Goal: Information Seeking & Learning: Learn about a topic

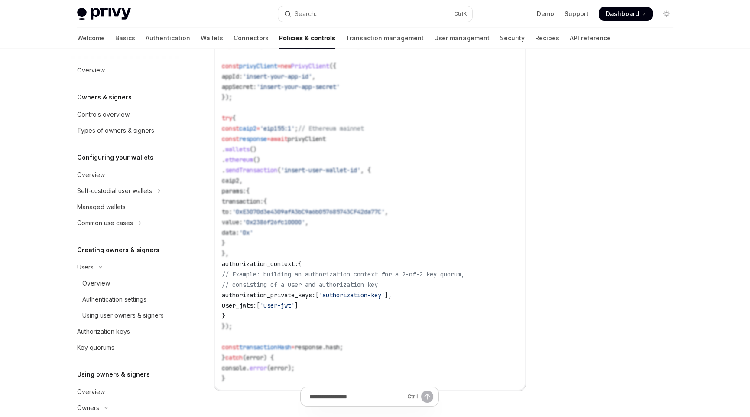
scroll to position [264, 0]
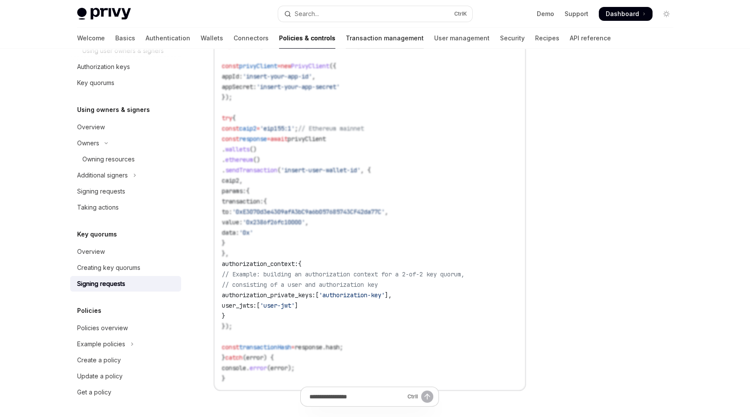
click at [346, 39] on link "Transaction management" at bounding box center [385, 38] width 78 height 21
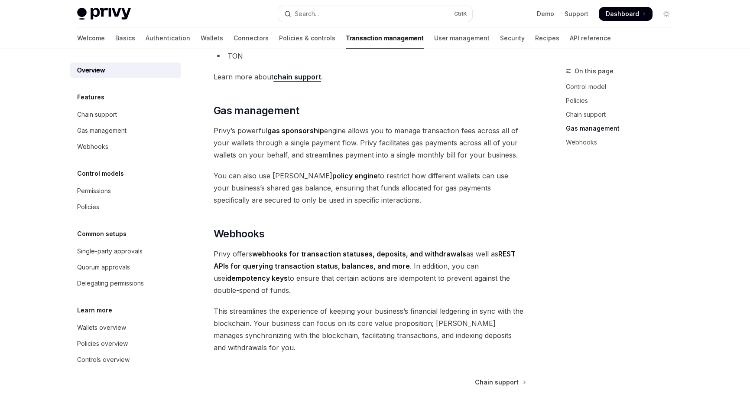
scroll to position [634, 0]
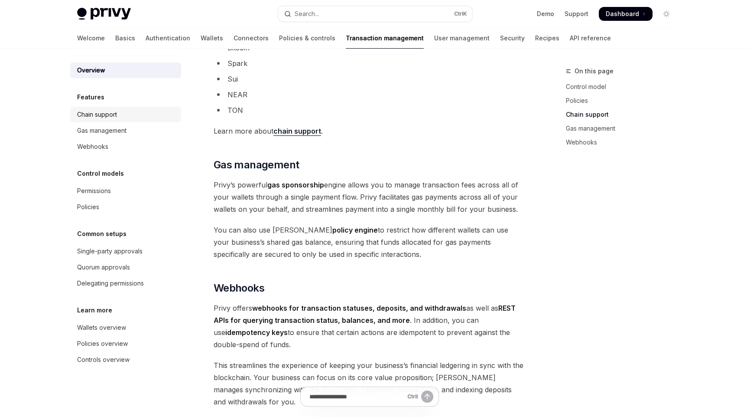
click at [98, 115] on div "Chain support" at bounding box center [97, 114] width 40 height 10
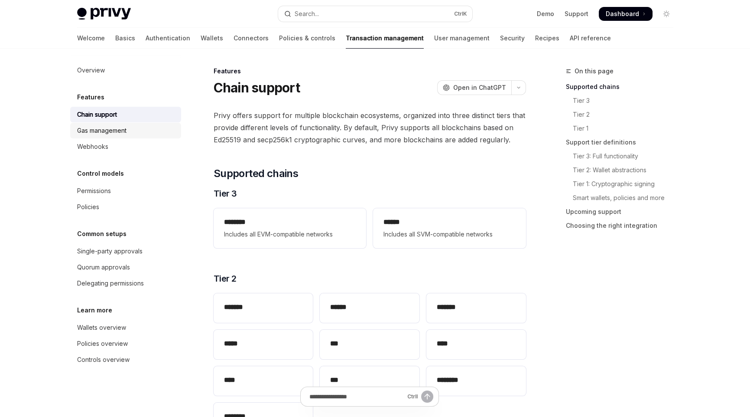
click at [98, 131] on div "Gas management" at bounding box center [101, 130] width 49 height 10
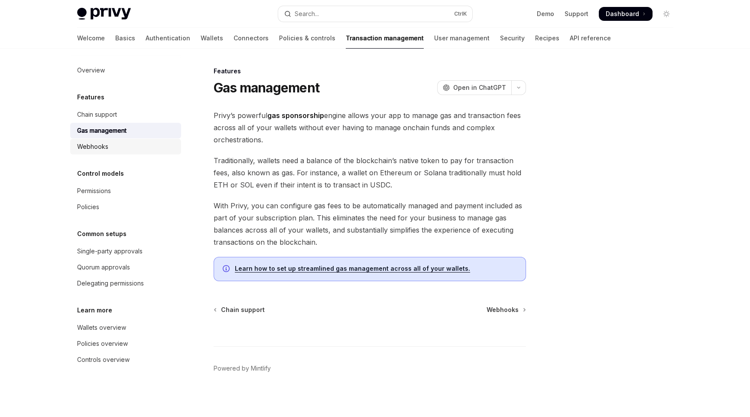
click at [100, 144] on div "Webhooks" at bounding box center [92, 146] width 31 height 10
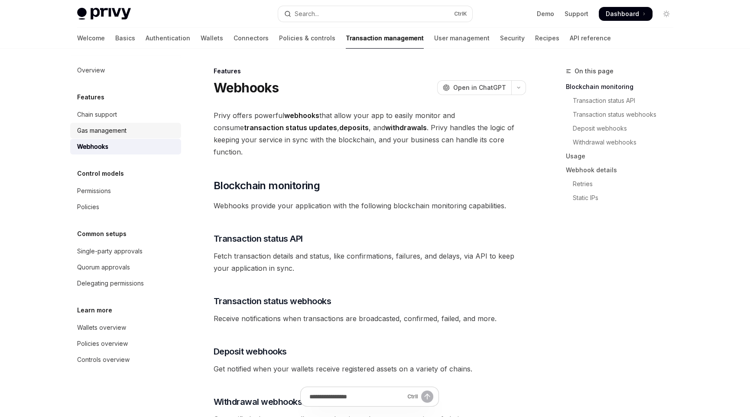
click at [105, 132] on div "Gas management" at bounding box center [101, 130] width 49 height 10
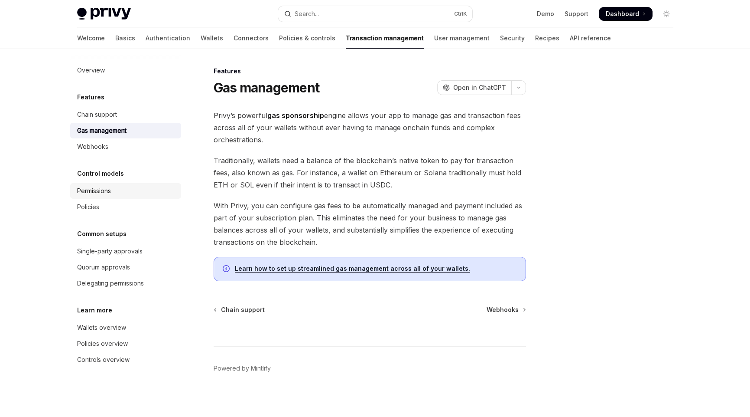
click at [100, 187] on div "Permissions" at bounding box center [94, 191] width 34 height 10
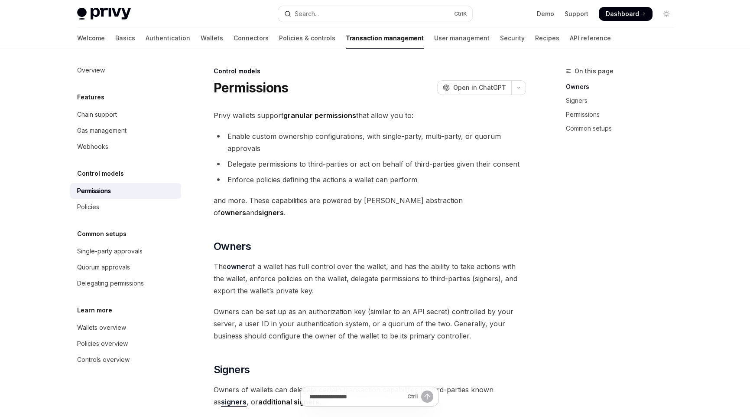
click at [251, 88] on h1 "Permissions" at bounding box center [251, 88] width 75 height 16
click at [344, 151] on li "Enable custom ownership configurations, with single-party, multi-party, or quor…" at bounding box center [370, 142] width 313 height 24
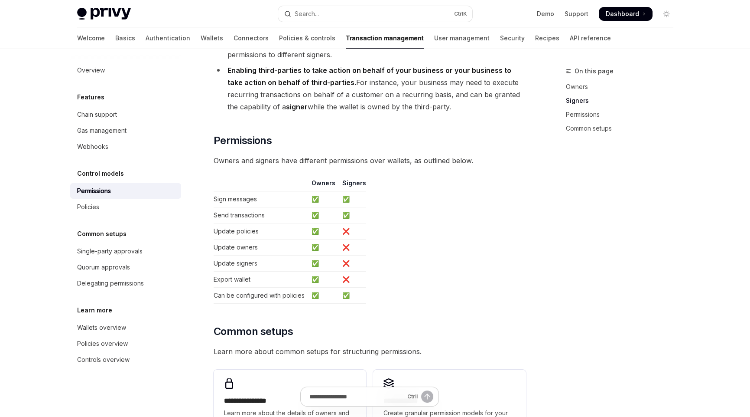
scroll to position [390, 0]
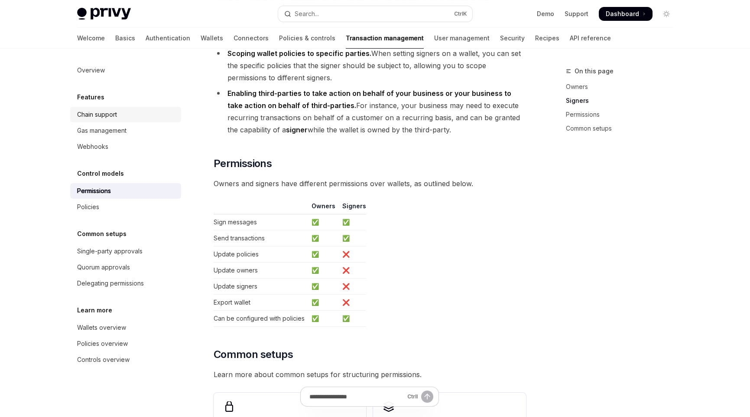
click at [104, 115] on div "Chain support" at bounding box center [97, 114] width 40 height 10
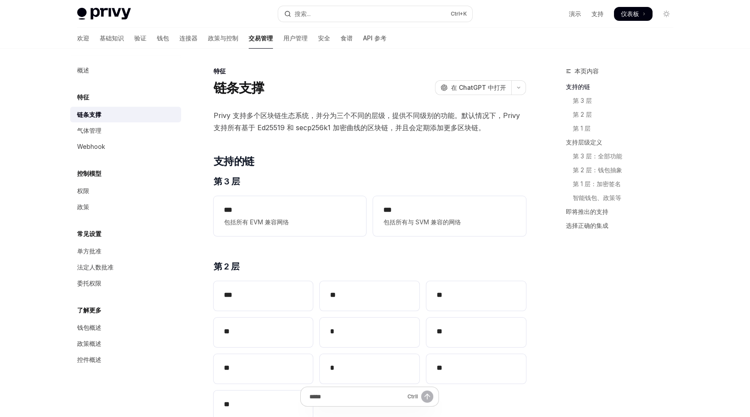
click at [267, 127] on font "Privy 支持多个区块链生态系统，并分为三个不同的层级，提供不同级别的功能。默认情况下，Privy 支持所有基于 Ed25519 和 secp256k1 加…" at bounding box center [367, 121] width 306 height 21
click at [313, 127] on font "Privy 支持多个区块链生态系统，并分为三个不同的层级，提供不同级别的功能。默认情况下，Privy 支持所有基于 Ed25519 和 secp256k1 加…" at bounding box center [367, 121] width 306 height 21
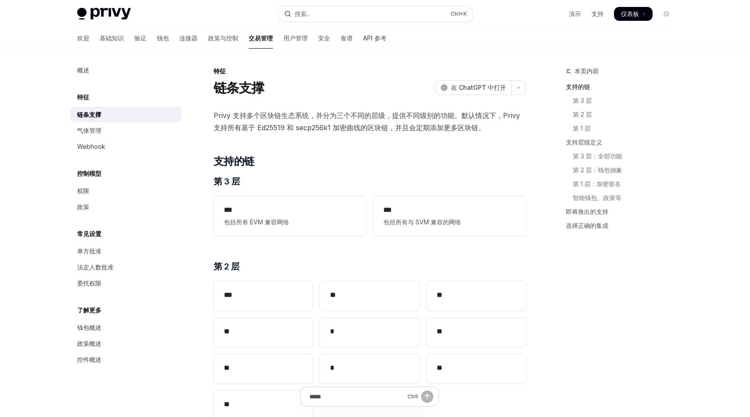
click at [94, 133] on font "气体管理" at bounding box center [89, 130] width 24 height 7
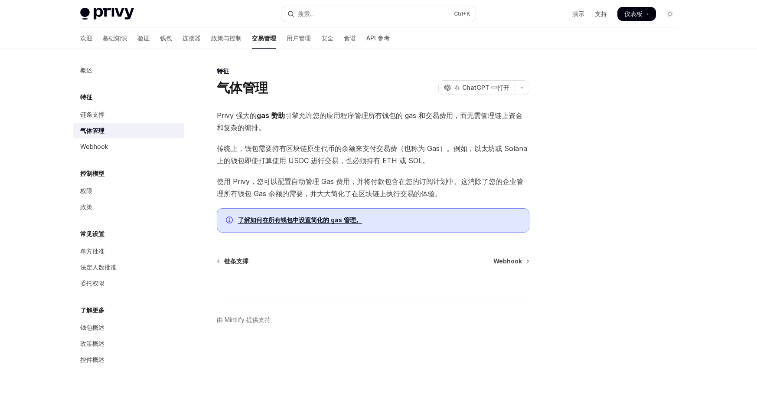
click at [270, 132] on span "Privy 强大的 gas 赞助 引擎允许您的应用程序管理所有钱包的 gas 和交易费用，而无需管理链上资金和复杂的编排。" at bounding box center [373, 121] width 313 height 24
click at [91, 148] on font "Webhook" at bounding box center [94, 146] width 28 height 7
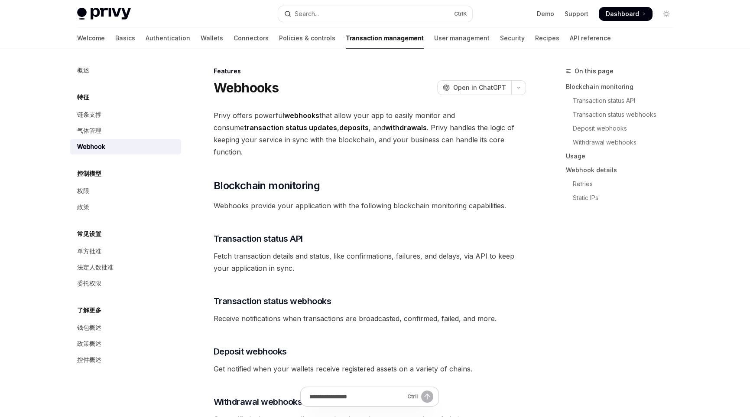
click at [97, 147] on font "Webhook" at bounding box center [91, 146] width 28 height 7
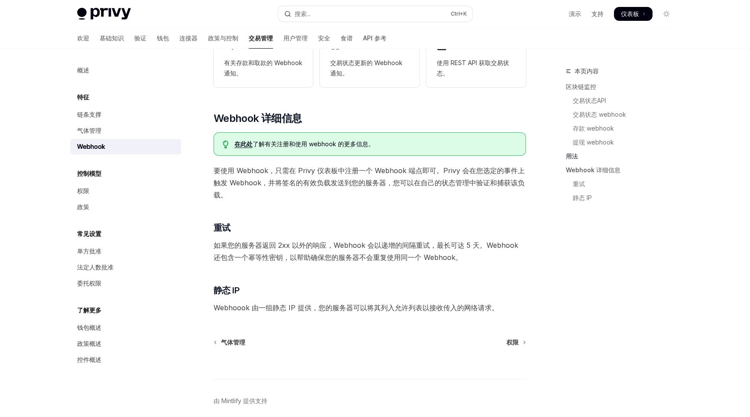
scroll to position [458, 0]
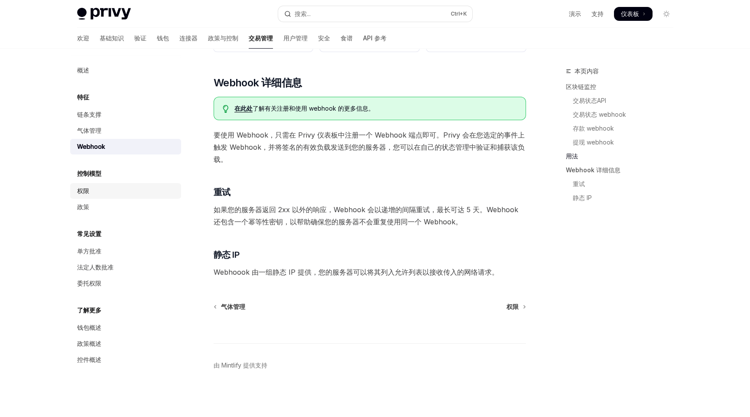
click at [90, 192] on div "权限" at bounding box center [126, 191] width 99 height 10
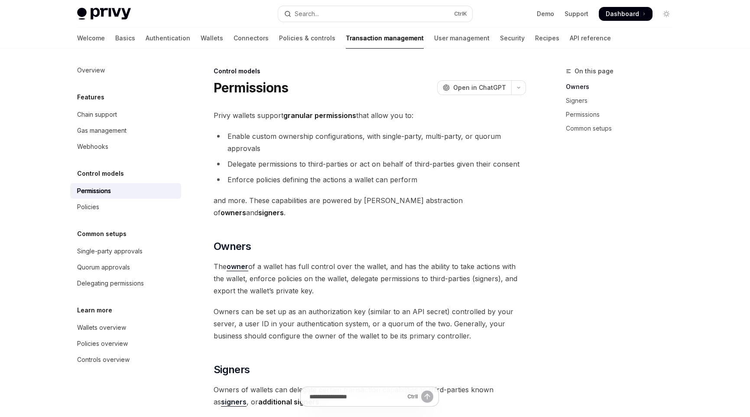
click at [295, 114] on strong "granular permissions" at bounding box center [319, 115] width 73 height 9
click at [433, 130] on li "Enable custom ownership configurations, with single-party, multi-party, or quor…" at bounding box center [370, 142] width 313 height 24
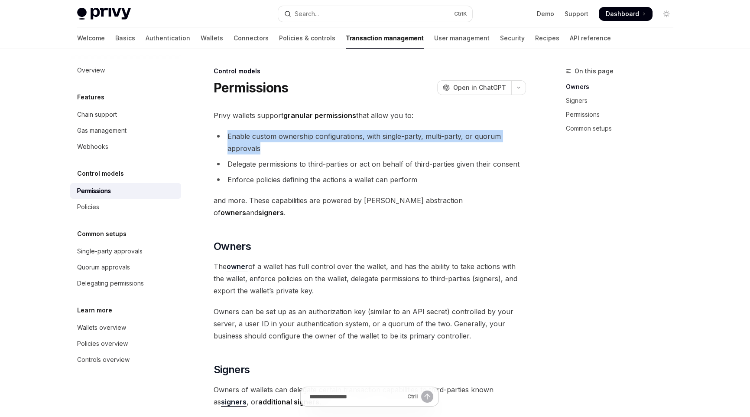
drag, startPoint x: 227, startPoint y: 137, endPoint x: 279, endPoint y: 147, distance: 53.0
click at [279, 147] on li "Enable custom ownership configurations, with single-party, multi-party, or quor…" at bounding box center [370, 142] width 313 height 24
click at [260, 142] on li "Enable custom ownership configurations, with single-party, multi-party, or quor…" at bounding box center [370, 142] width 313 height 24
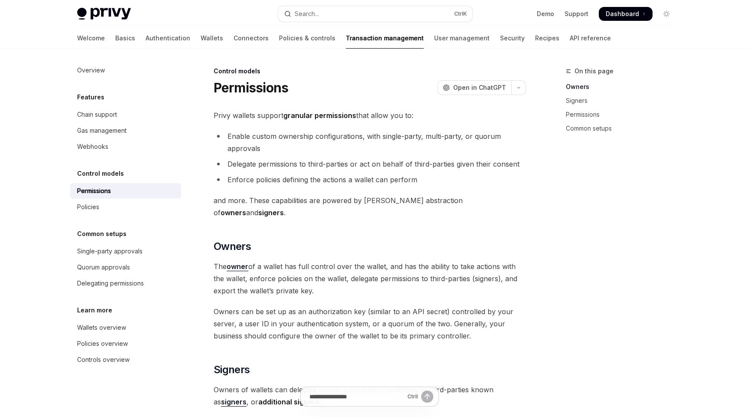
click at [228, 165] on li "Delegate permissions to third-parties or act on behalf of third-parties given t…" at bounding box center [370, 164] width 313 height 12
click at [281, 165] on li "Delegate permissions to third-parties or act on behalf of third-parties given t…" at bounding box center [370, 164] width 313 height 12
click at [360, 168] on li "Delegate permissions to third-parties or act on behalf of third-parties given t…" at bounding box center [370, 164] width 313 height 12
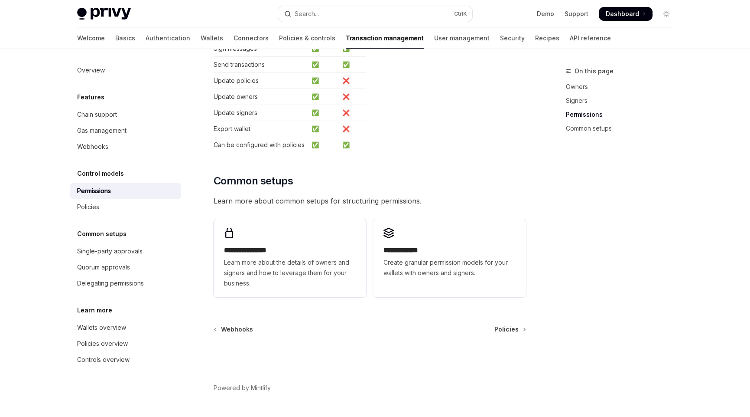
scroll to position [573, 0]
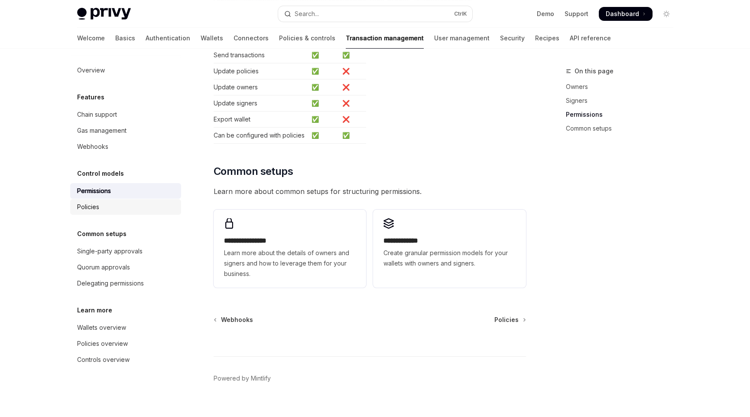
click at [112, 208] on div "Policies" at bounding box center [126, 207] width 99 height 10
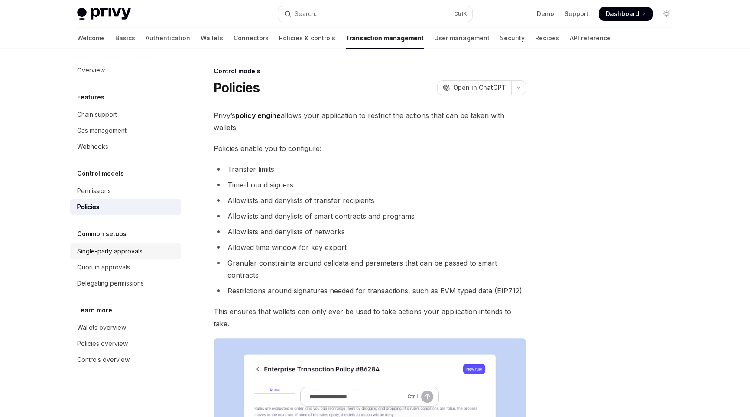
click at [108, 251] on div "Single-party approvals" at bounding box center [109, 251] width 65 height 10
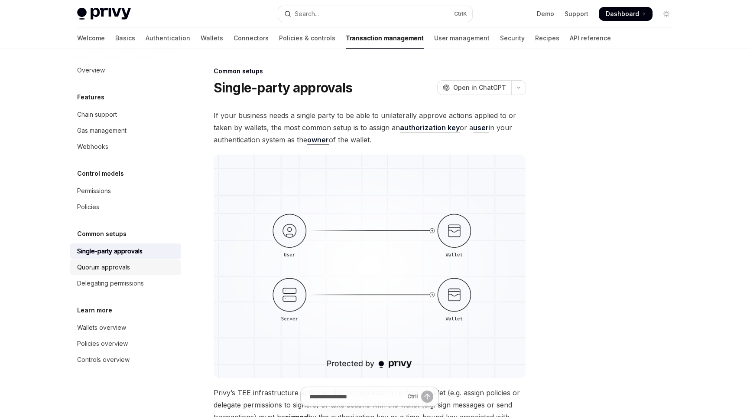
click at [110, 261] on link "Quorum approvals" at bounding box center [125, 267] width 111 height 16
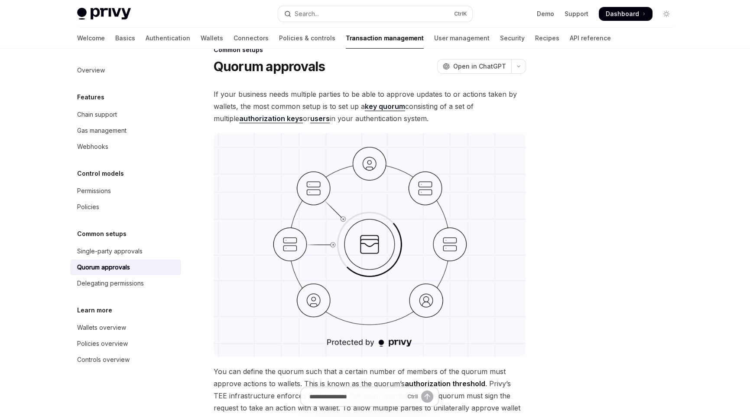
scroll to position [43, 0]
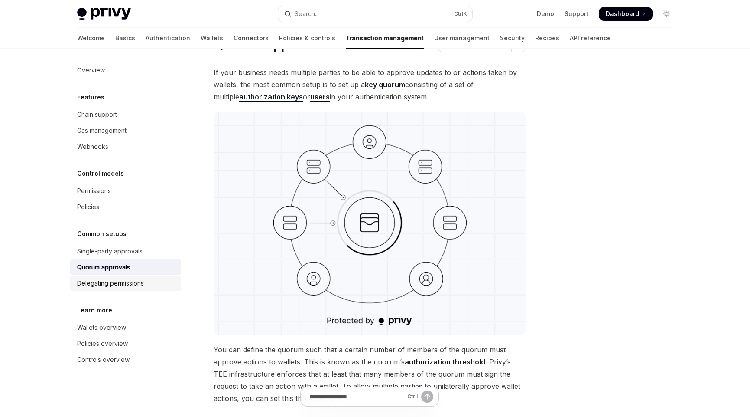
click at [119, 280] on div "Delegating permissions" at bounding box center [110, 283] width 67 height 10
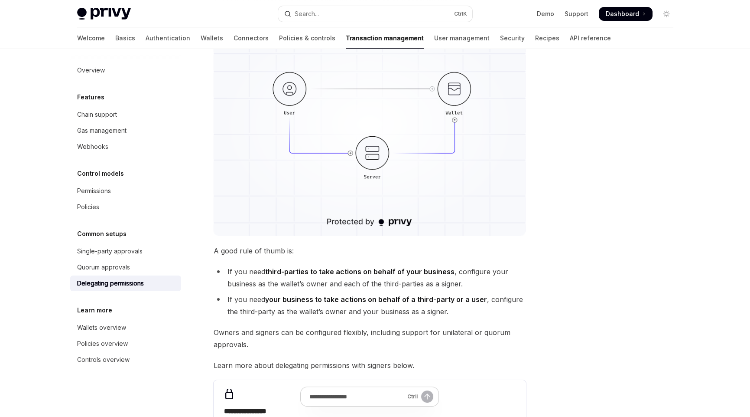
scroll to position [173, 0]
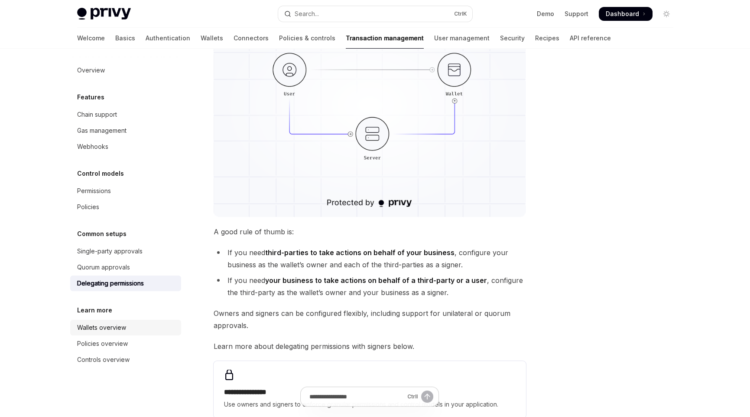
click at [96, 329] on div "Wallets overview" at bounding box center [101, 327] width 49 height 10
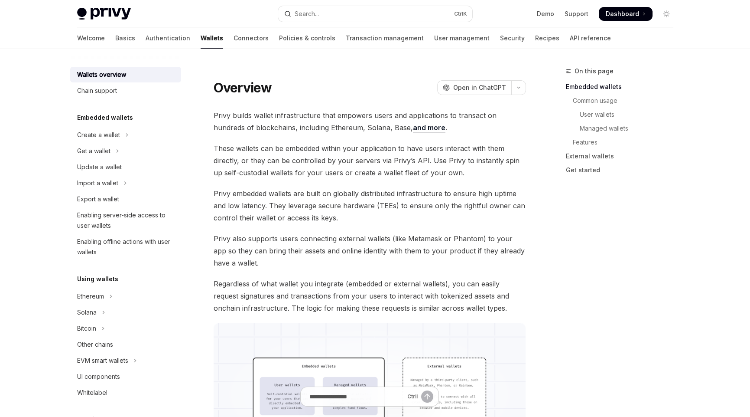
drag, startPoint x: 337, startPoint y: 47, endPoint x: 346, endPoint y: 53, distance: 11.5
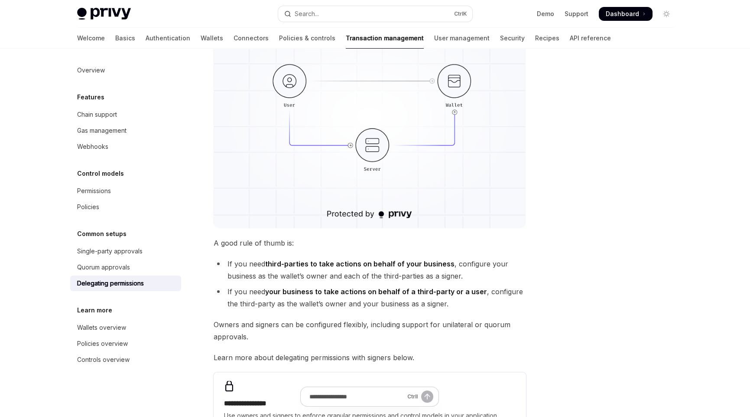
scroll to position [173, 0]
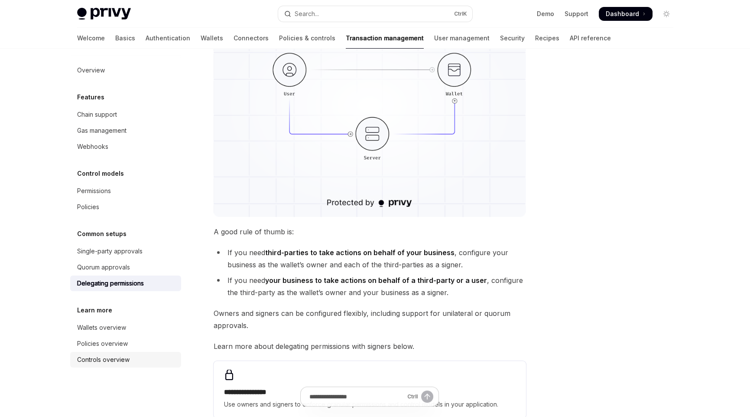
click at [99, 362] on div "Controls overview" at bounding box center [103, 359] width 52 height 10
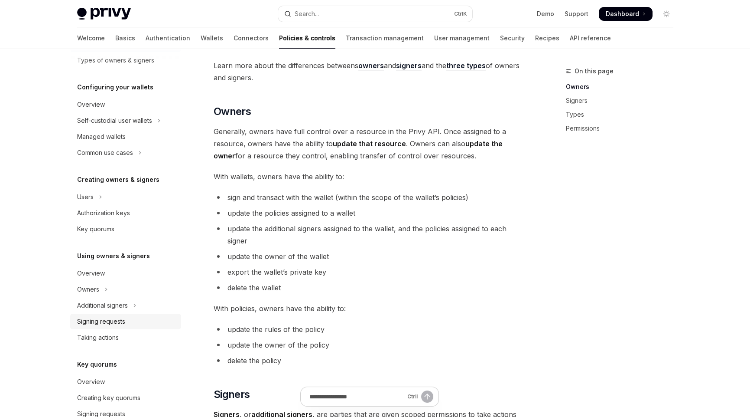
scroll to position [114, 0]
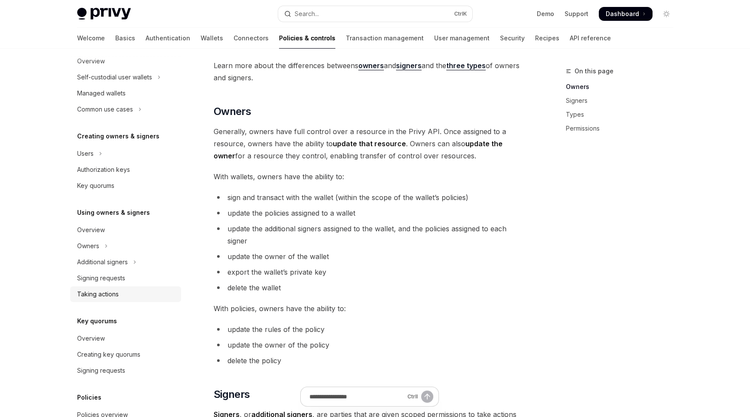
click at [108, 292] on div "Taking actions" at bounding box center [98, 294] width 42 height 10
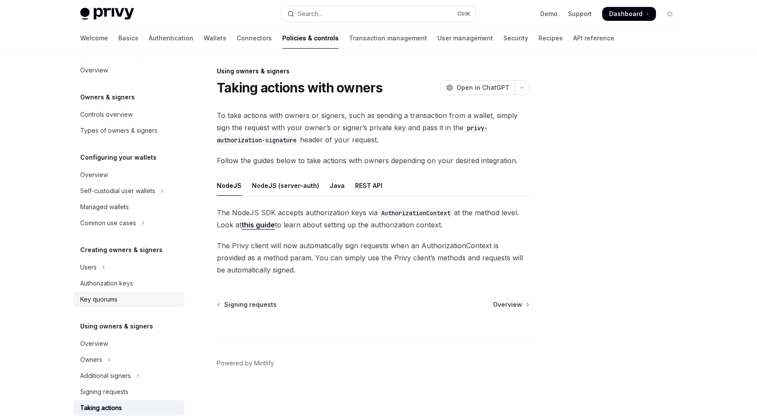
click at [96, 303] on div "Key quorums" at bounding box center [98, 299] width 37 height 10
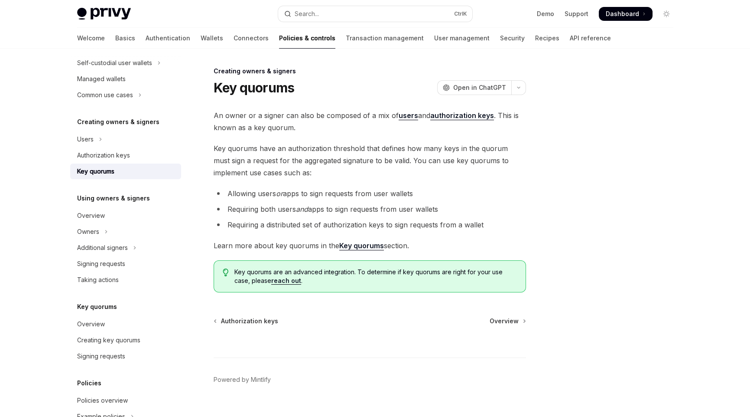
scroll to position [130, 0]
click at [114, 260] on div "Signing requests" at bounding box center [101, 262] width 48 height 10
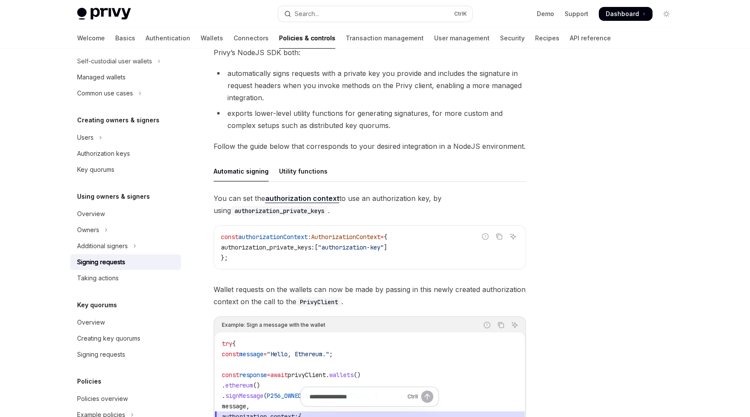
scroll to position [260, 0]
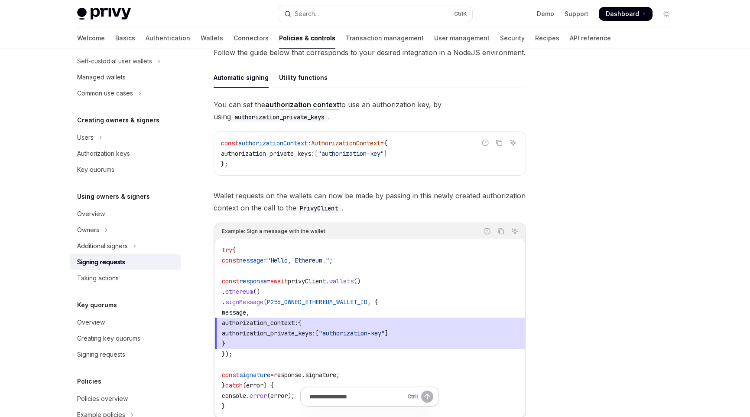
click at [296, 349] on code "try { const message = "Hello, Ethereum." ; const response = await privyClient .…" at bounding box center [370, 327] width 296 height 166
click at [284, 331] on span "authorization_private_keys:" at bounding box center [269, 333] width 94 height 8
click at [270, 333] on span "authorization_private_keys:" at bounding box center [269, 333] width 94 height 8
click at [222, 328] on span "authorization_private_keys: [ "authorization-key" ]" at bounding box center [370, 333] width 296 height 10
click at [299, 332] on span "authorization_private_keys:" at bounding box center [269, 333] width 94 height 8
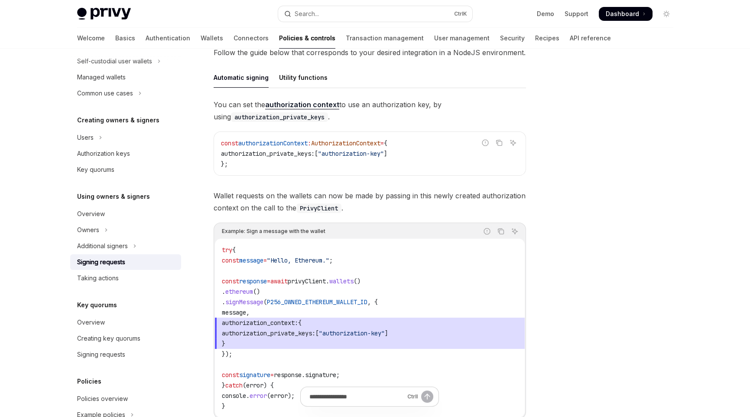
click at [299, 332] on span "authorization_private_keys:" at bounding box center [269, 333] width 94 height 8
click at [334, 354] on code "try { const message = "Hello, Ethereum." ; const response = await privyClient .…" at bounding box center [370, 327] width 296 height 166
click at [405, 358] on code "try { const message = "Hello, Ethereum." ; const response = await privyClient .…" at bounding box center [370, 327] width 296 height 166
click at [298, 321] on span "authorization_context:" at bounding box center [260, 323] width 76 height 8
click at [101, 278] on div "Taking actions" at bounding box center [98, 278] width 42 height 10
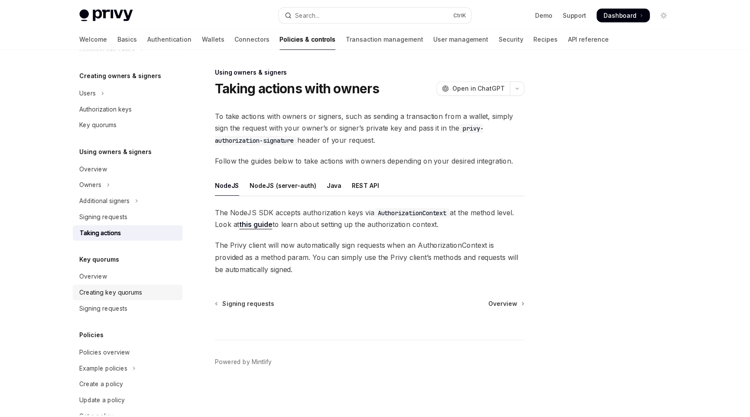
scroll to position [157, 0]
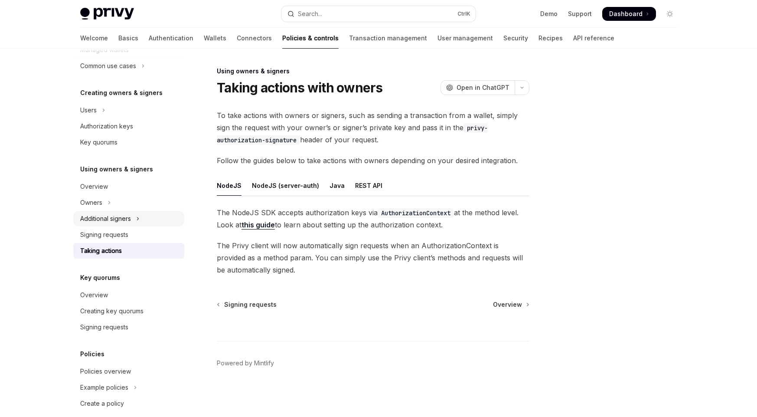
click at [116, 218] on div "Additional signers" at bounding box center [105, 218] width 51 height 10
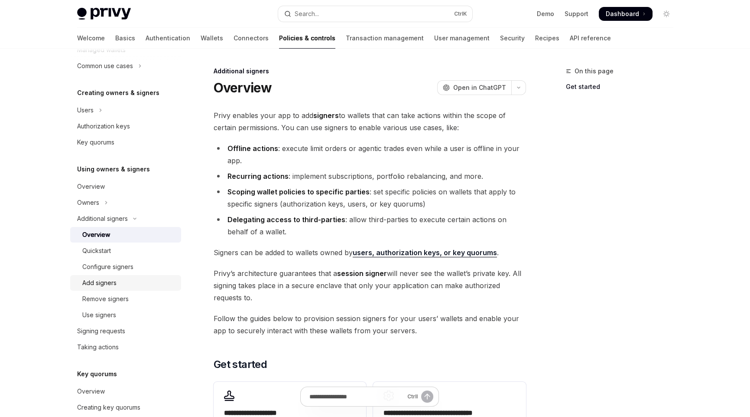
click at [105, 280] on div "Add signers" at bounding box center [99, 282] width 34 height 10
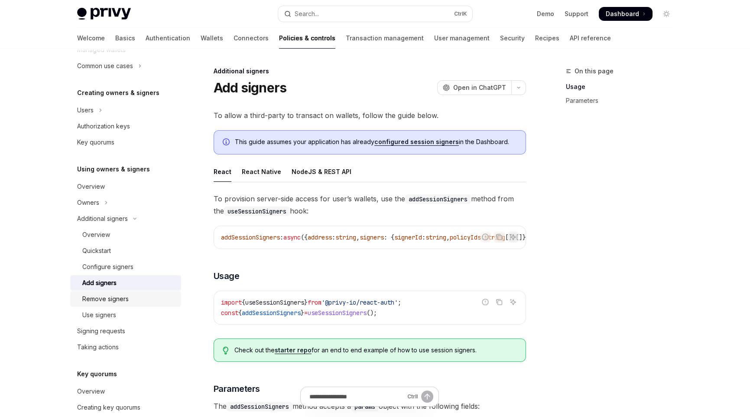
scroll to position [200, 0]
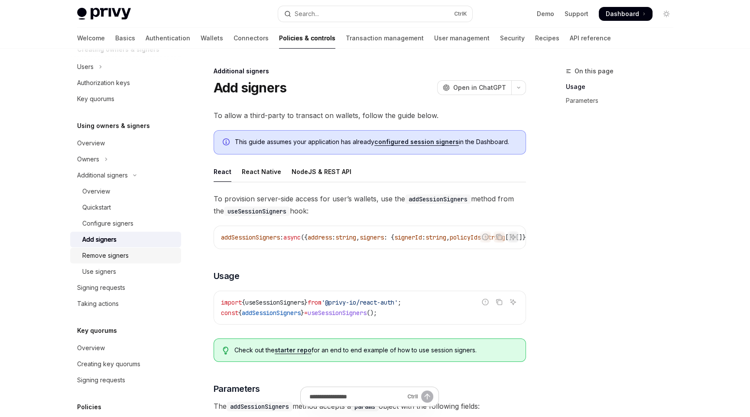
click at [106, 252] on div "Remove signers" at bounding box center [105, 255] width 46 height 10
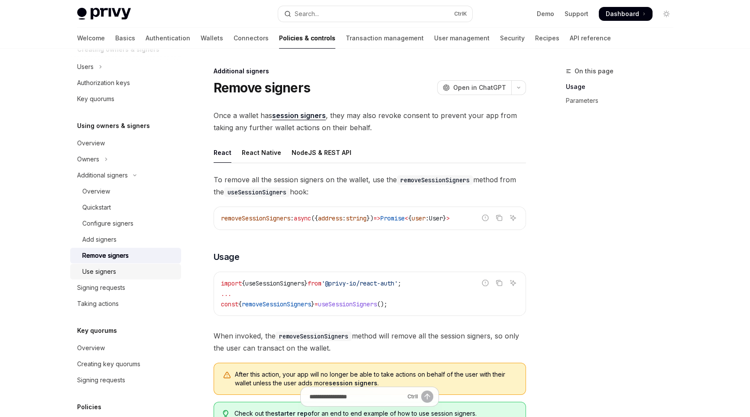
click at [102, 274] on div "Use signers" at bounding box center [99, 271] width 34 height 10
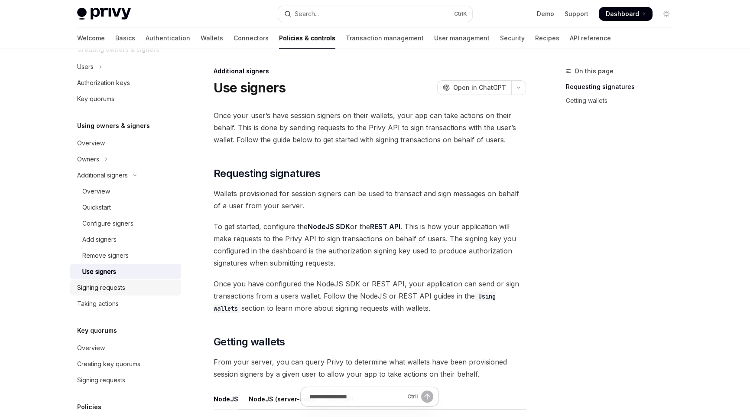
click at [101, 293] on link "Signing requests" at bounding box center [125, 288] width 111 height 16
click at [100, 307] on div "Taking actions" at bounding box center [98, 303] width 42 height 10
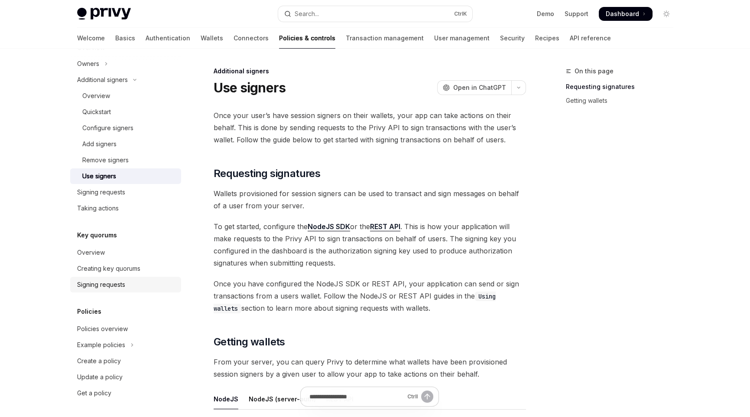
scroll to position [297, 0]
click at [98, 252] on div "Overview" at bounding box center [91, 251] width 28 height 10
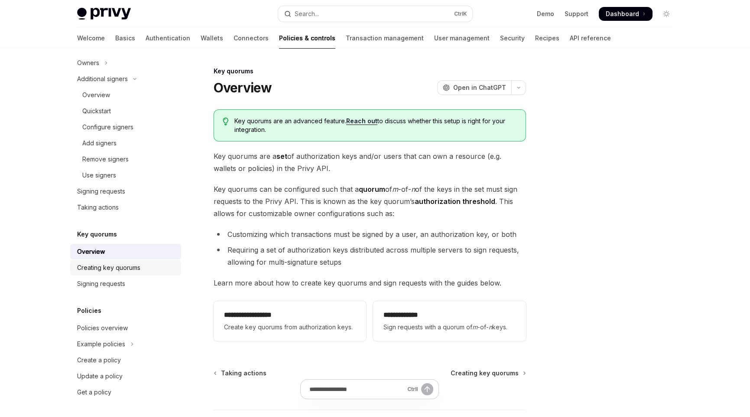
click at [102, 271] on div "Creating key quorums" at bounding box center [108, 267] width 63 height 10
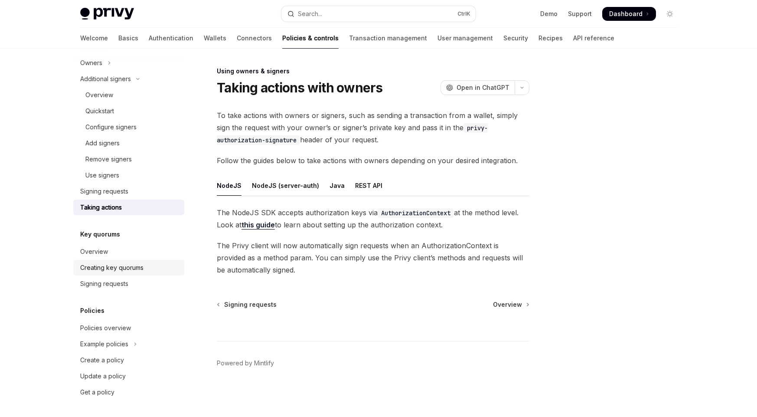
click at [105, 271] on div "Creating key quorums" at bounding box center [111, 267] width 63 height 10
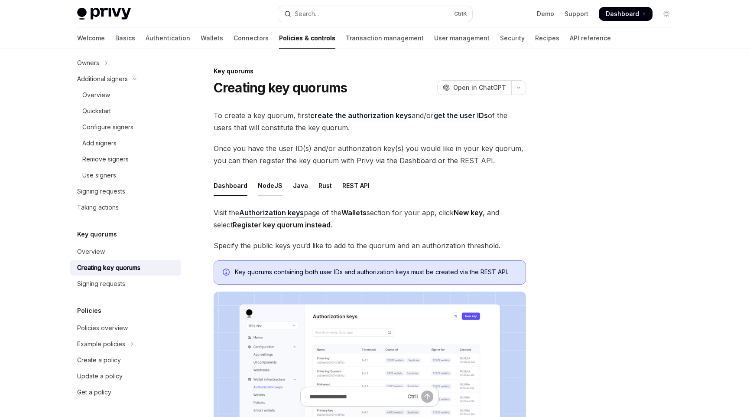
click at [271, 184] on div "NodeJS" at bounding box center [270, 185] width 25 height 20
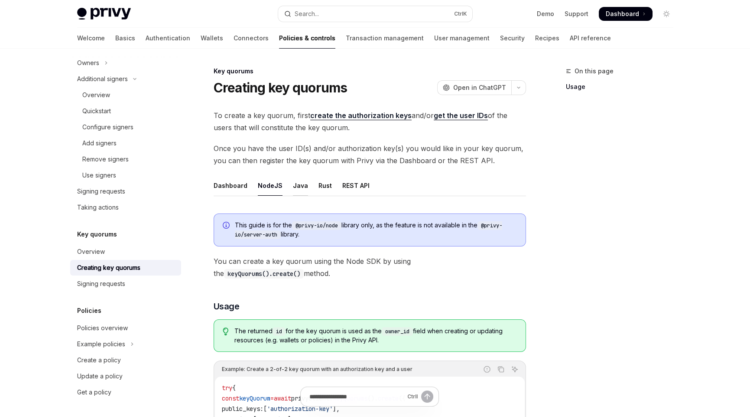
click at [302, 185] on div "Java" at bounding box center [300, 185] width 15 height 20
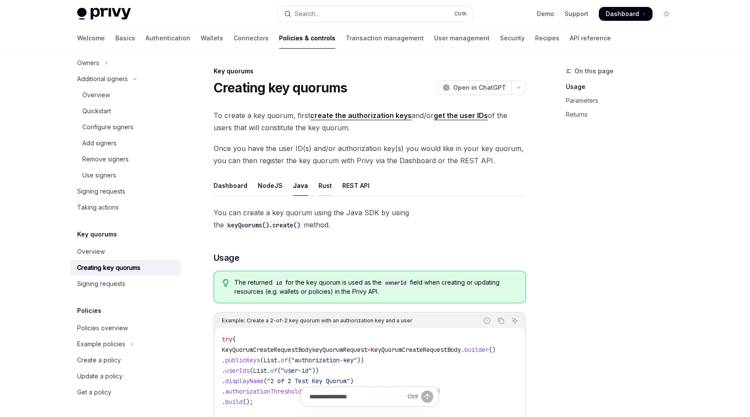
click at [325, 187] on div "Rust" at bounding box center [325, 185] width 13 height 20
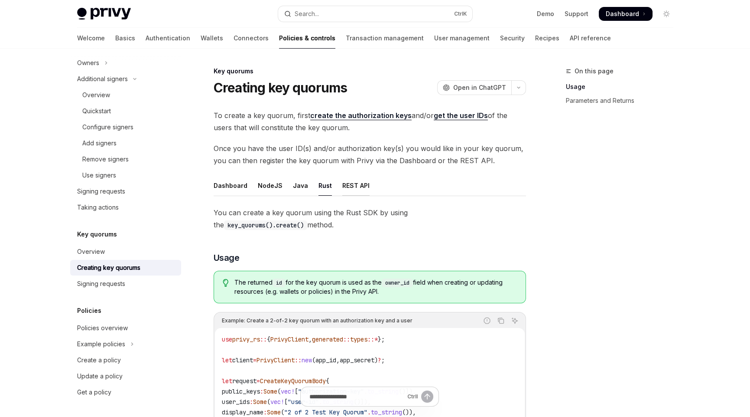
click at [348, 187] on div "REST API" at bounding box center [355, 185] width 27 height 20
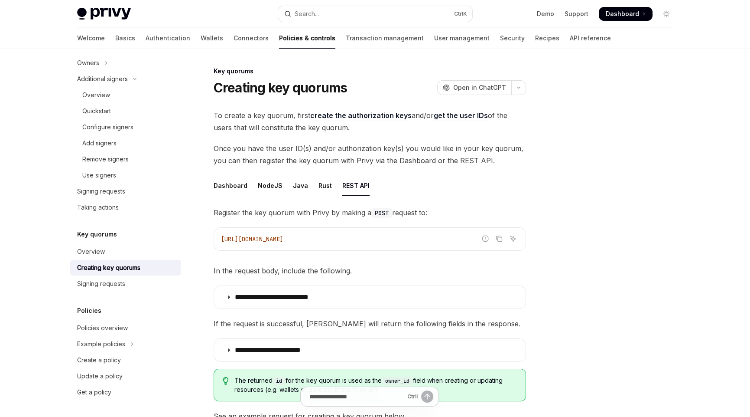
click at [313, 184] on ul "Dashboard NodeJS Java Rust REST API" at bounding box center [370, 185] width 313 height 21
click at [295, 184] on div "Java" at bounding box center [300, 185] width 15 height 20
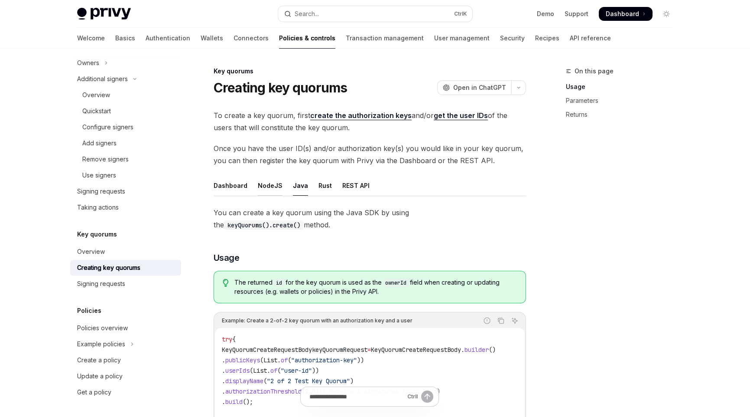
click at [264, 187] on div "NodeJS" at bounding box center [270, 185] width 25 height 20
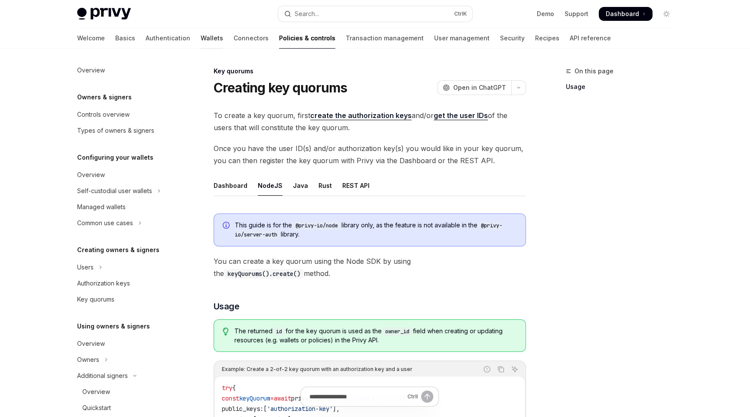
click at [201, 37] on link "Wallets" at bounding box center [212, 38] width 23 height 21
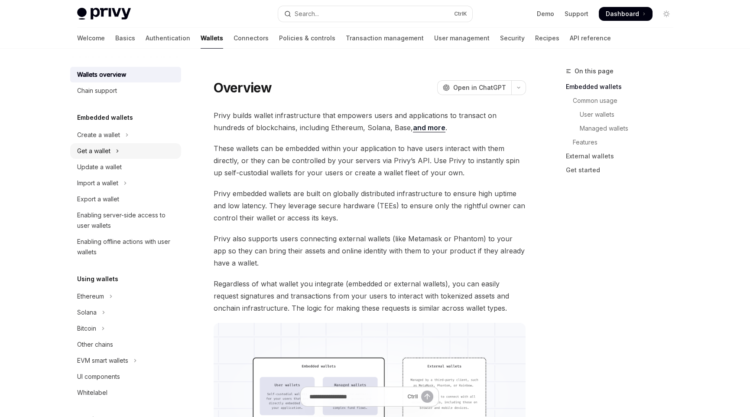
click at [98, 146] on div "Get a wallet" at bounding box center [93, 151] width 33 height 10
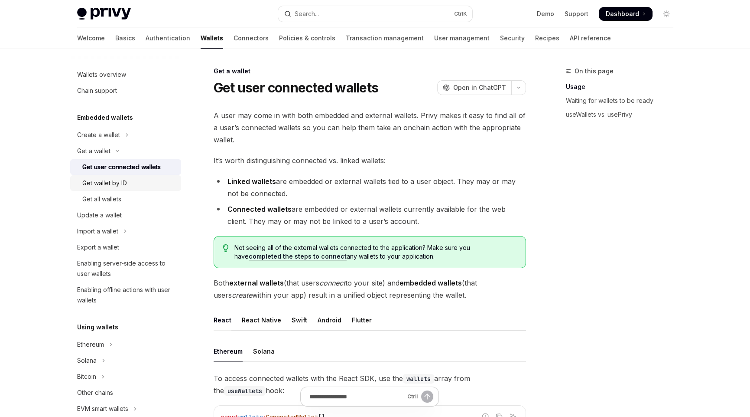
click at [111, 181] on div "Get wallet by ID" at bounding box center [104, 183] width 45 height 10
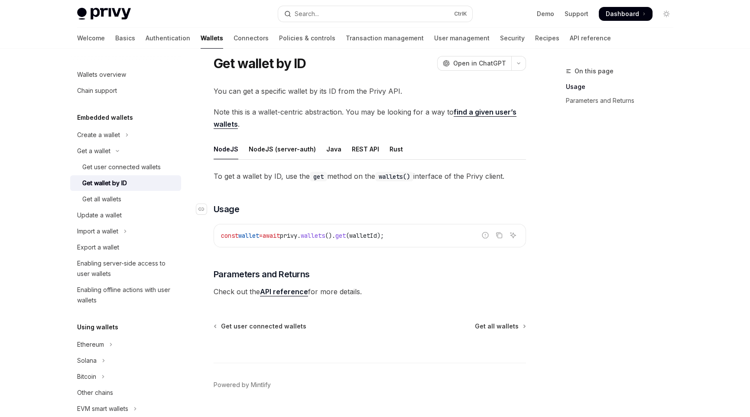
scroll to position [43, 0]
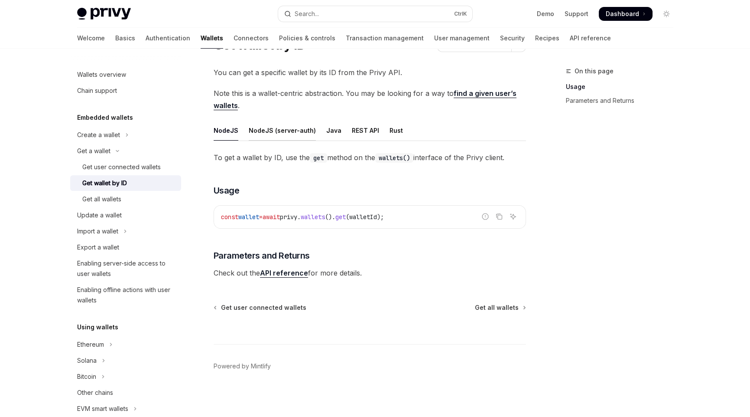
click at [287, 136] on div "NodeJS (server-auth)" at bounding box center [282, 130] width 67 height 20
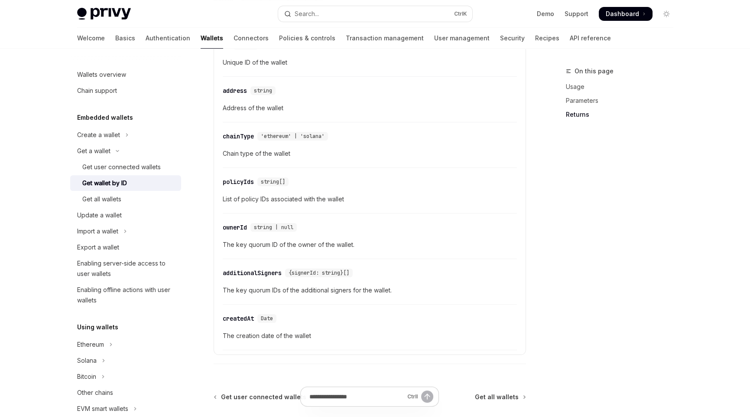
scroll to position [478, 0]
drag, startPoint x: 308, startPoint y: 264, endPoint x: 310, endPoint y: 271, distance: 7.3
click at [308, 267] on div "​ additionalSigners {signerId: string}[]" at bounding box center [366, 272] width 286 height 10
click at [312, 272] on span "{signerId: string}[]" at bounding box center [319, 272] width 61 height 7
click at [250, 268] on div "additionalSigners" at bounding box center [252, 272] width 59 height 9
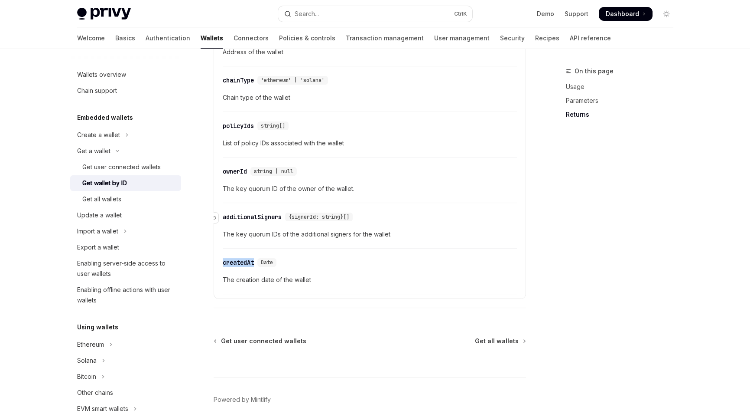
click at [250, 267] on div "​ createdAt Date The creation date of the wallet" at bounding box center [370, 273] width 294 height 41
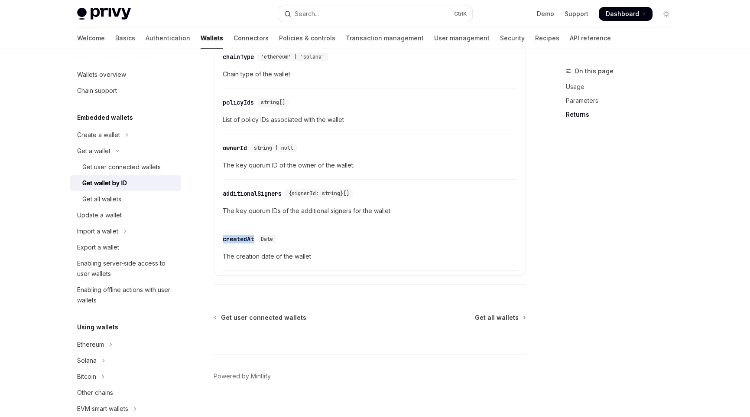
scroll to position [565, 0]
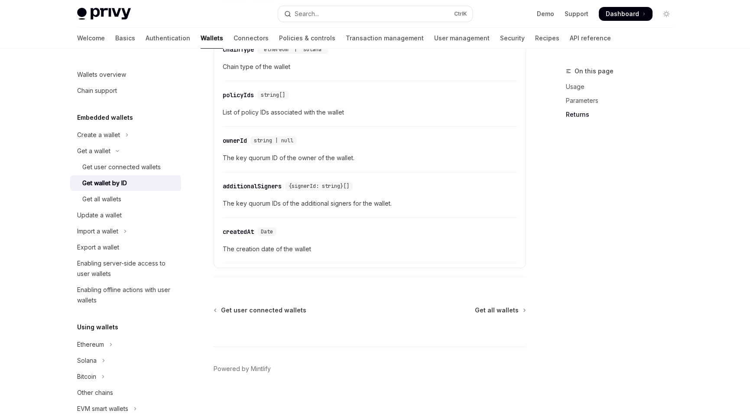
click at [352, 263] on details "**********" at bounding box center [370, 97] width 313 height 342
click at [134, 167] on div "Get user connected wallets" at bounding box center [121, 167] width 78 height 10
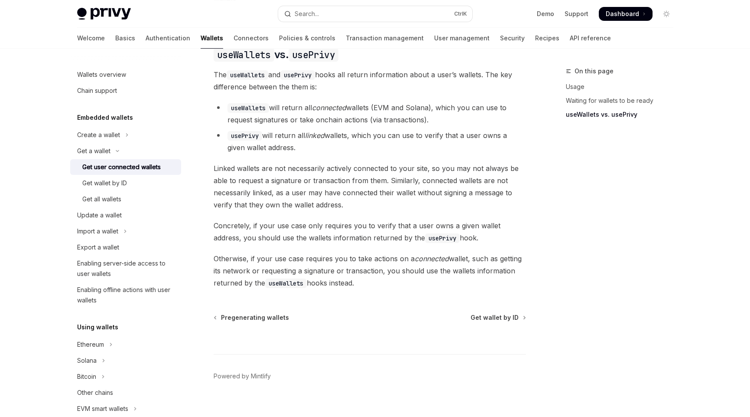
scroll to position [740, 0]
click at [117, 270] on div "Enabling server-side access to user wallets" at bounding box center [126, 268] width 99 height 21
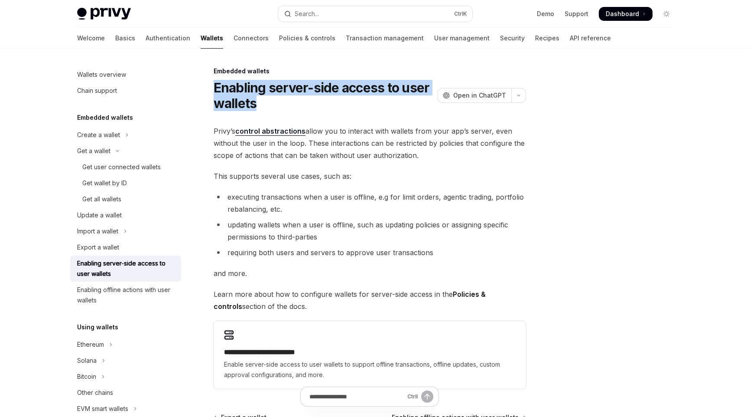
drag, startPoint x: 276, startPoint y: 103, endPoint x: 198, endPoint y: 81, distance: 80.7
click at [198, 81] on div "**********" at bounding box center [288, 297] width 479 height 463
click at [267, 99] on h1 "Enabling server-side access to user wallets" at bounding box center [324, 95] width 220 height 31
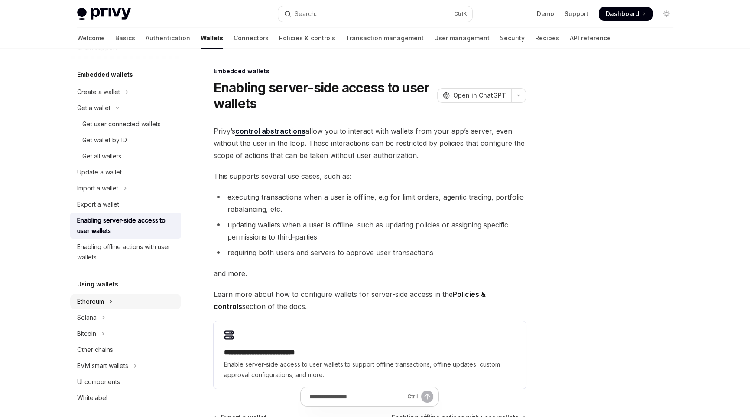
scroll to position [86, 0]
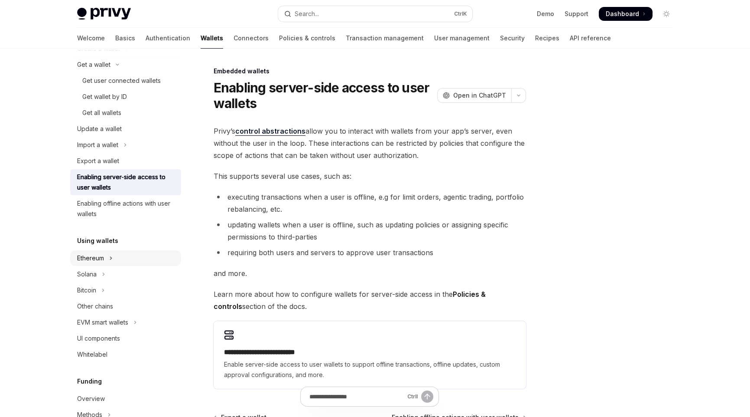
click at [104, 259] on button "Ethereum" at bounding box center [125, 258] width 111 height 16
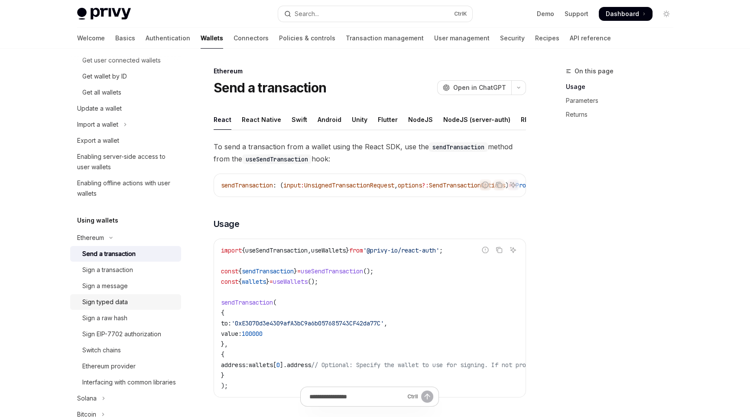
scroll to position [130, 0]
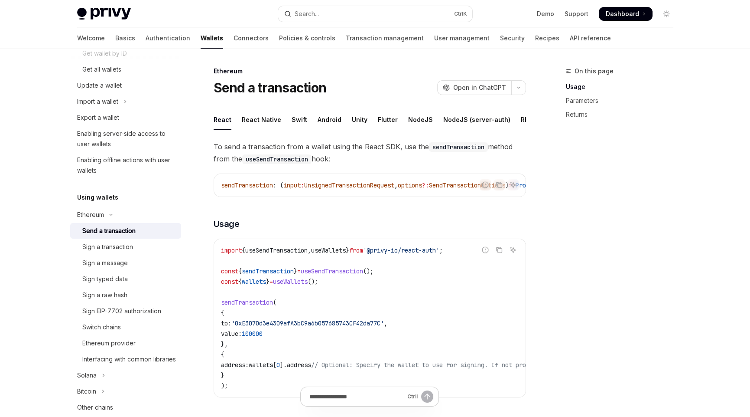
click at [130, 229] on div "Send a transaction" at bounding box center [108, 230] width 53 height 10
click at [104, 248] on div "Sign a transaction" at bounding box center [107, 246] width 51 height 10
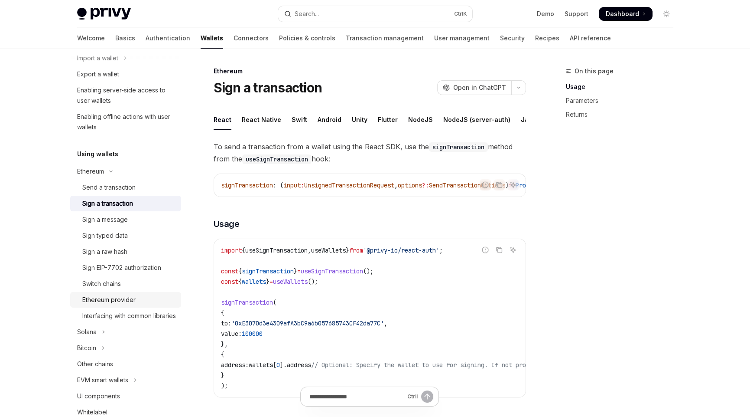
click at [106, 300] on div "Ethereum provider" at bounding box center [108, 299] width 53 height 10
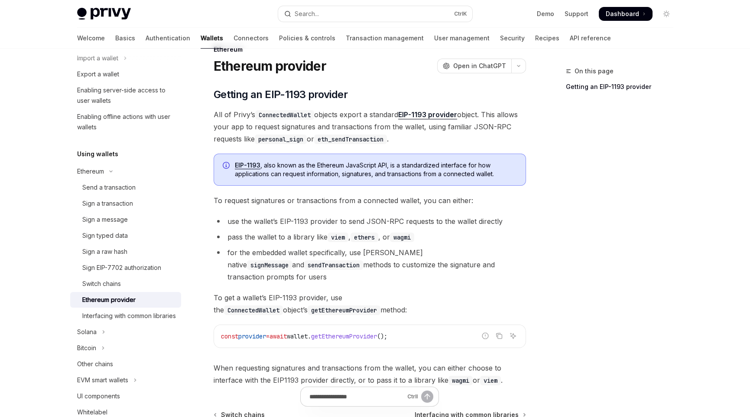
scroll to position [117, 0]
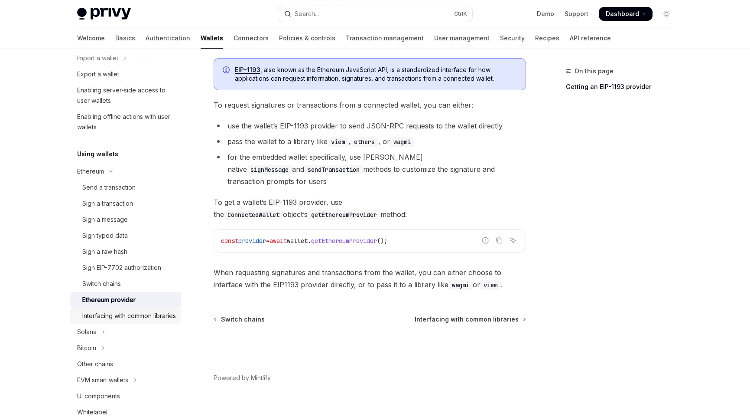
click at [114, 317] on div "Interfacing with common libraries" at bounding box center [129, 315] width 94 height 10
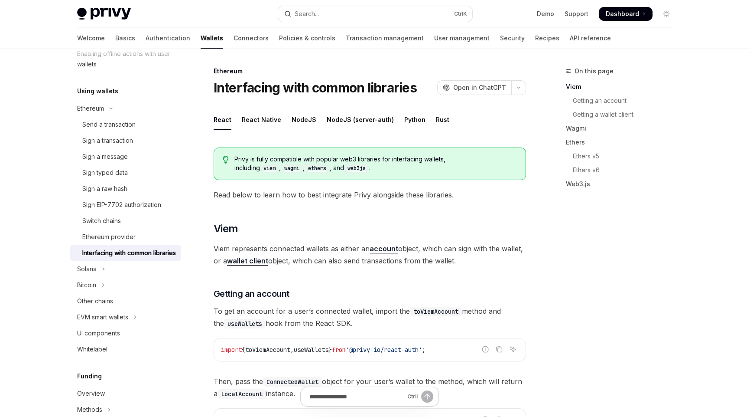
scroll to position [303, 0]
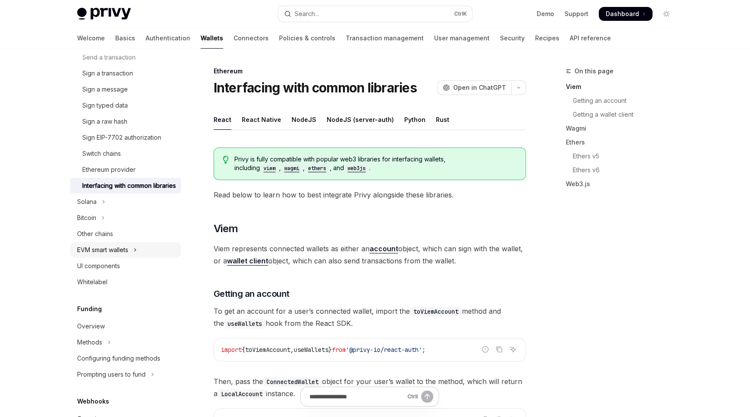
click at [121, 255] on div "EVM smart wallets" at bounding box center [102, 249] width 51 height 10
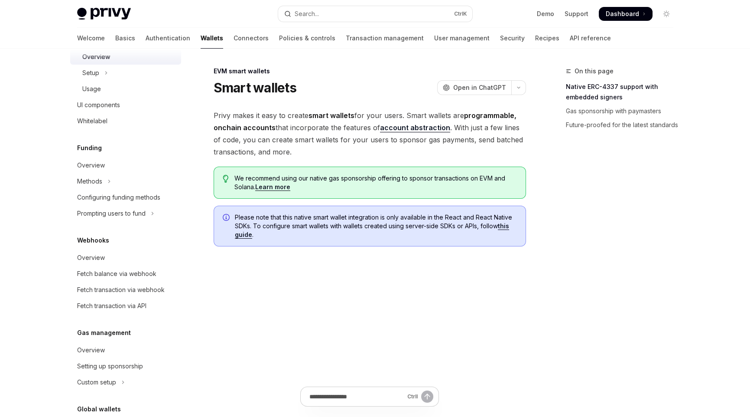
scroll to position [520, 0]
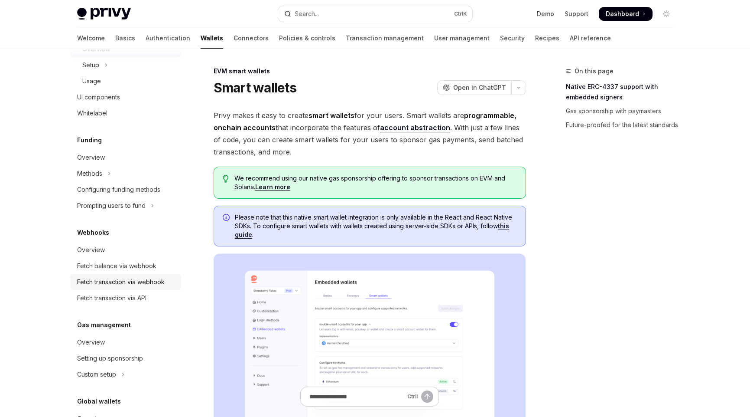
click at [111, 287] on div "Fetch transaction via webhook" at bounding box center [121, 282] width 88 height 10
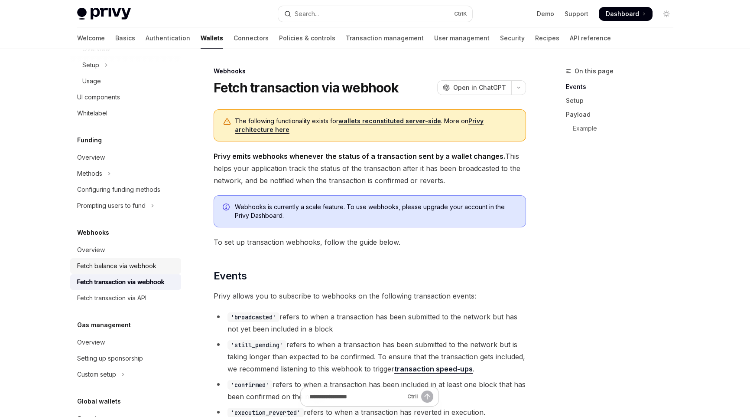
click at [116, 271] on div "Fetch balance via webhook" at bounding box center [116, 266] width 79 height 10
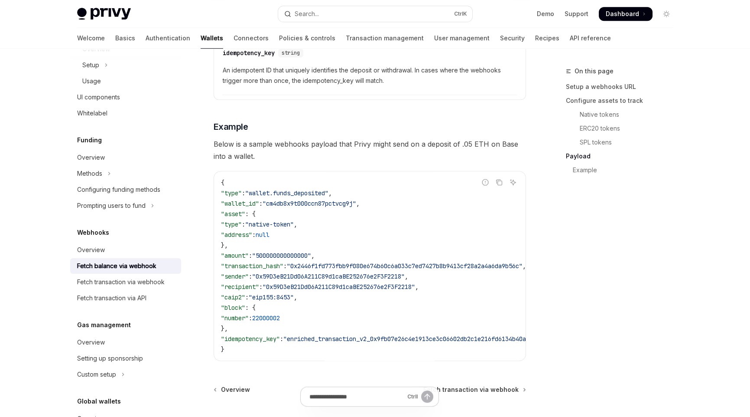
scroll to position [1473, 0]
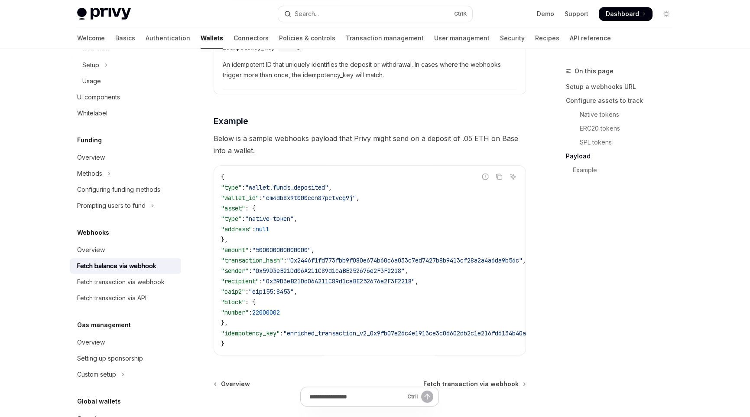
click at [128, 271] on div "Fetch balance via webhook" at bounding box center [116, 266] width 79 height 10
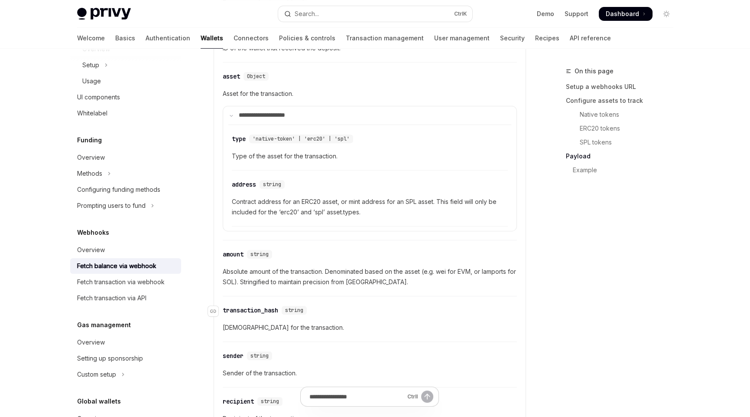
scroll to position [910, 0]
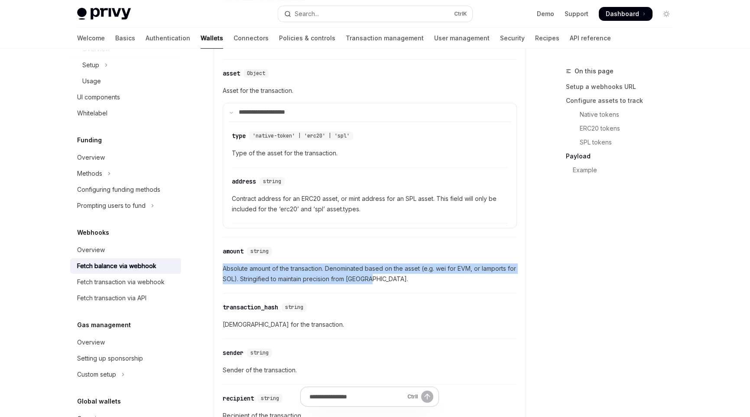
drag, startPoint x: 387, startPoint y: 277, endPoint x: 218, endPoint y: 266, distance: 168.6
click at [219, 266] on attributesChildren "**********" at bounding box center [369, 310] width 301 height 684
click at [406, 280] on span "Absolute amount of the transaction. Denominated based on the asset (e.g. wei fo…" at bounding box center [370, 273] width 294 height 21
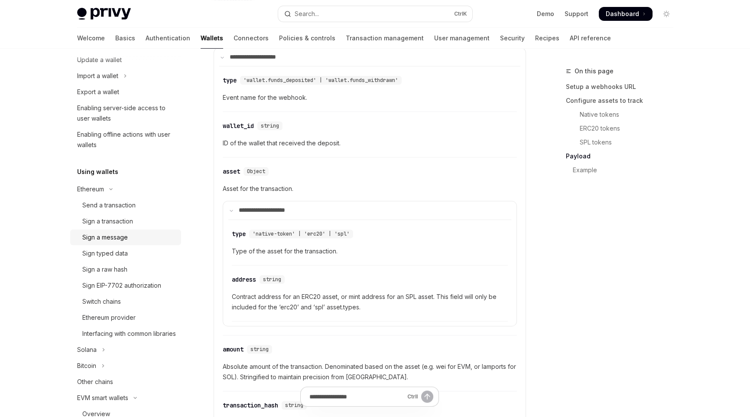
scroll to position [155, 0]
click at [128, 203] on div "Send a transaction" at bounding box center [108, 205] width 53 height 10
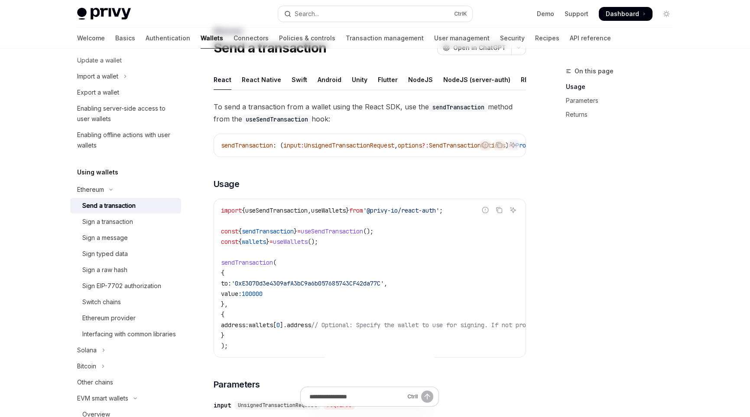
scroll to position [86, 0]
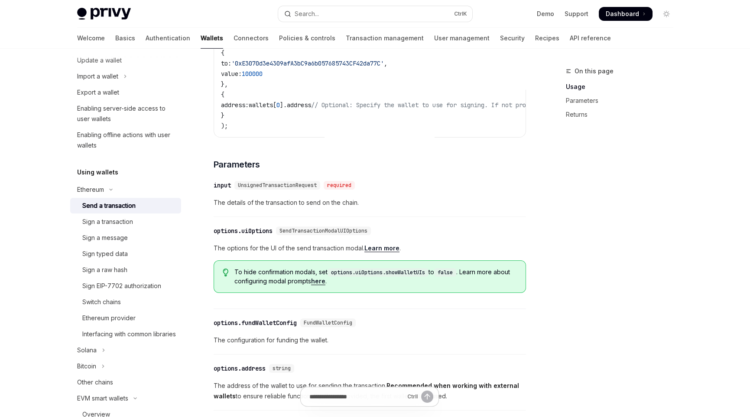
click at [588, 246] on div "On this page Usage Parameters Returns" at bounding box center [615, 241] width 132 height 351
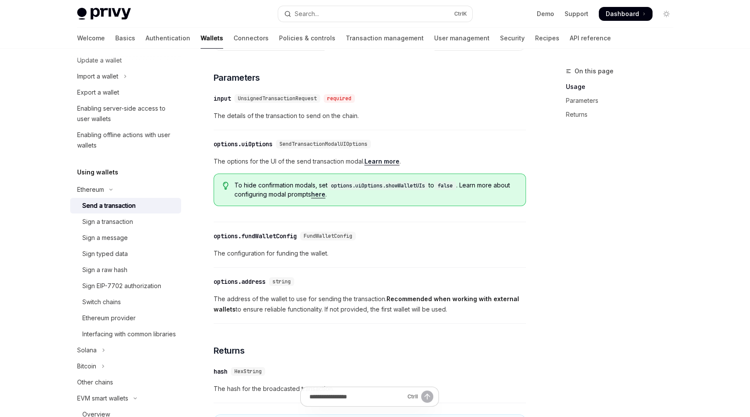
scroll to position [303, 0]
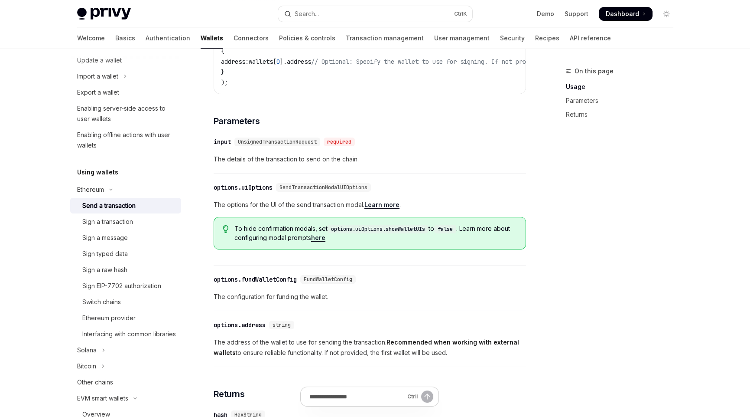
click at [274, 164] on span "The details of the transaction to send on the chain." at bounding box center [370, 159] width 313 height 10
click at [423, 163] on div "​ input UnsignedTransactionRequest required The details of the transaction to s…" at bounding box center [370, 152] width 313 height 41
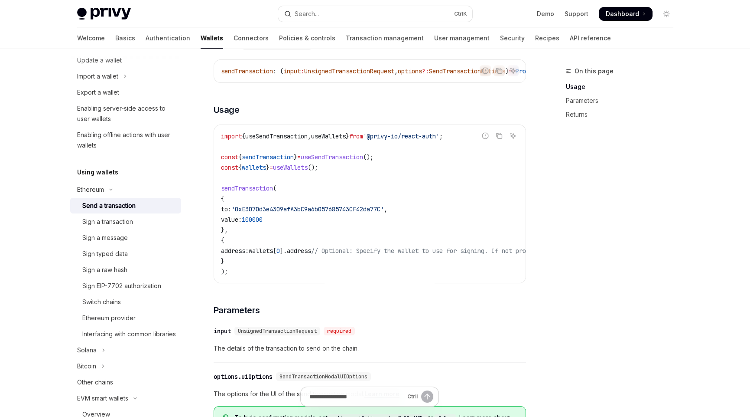
scroll to position [0, 0]
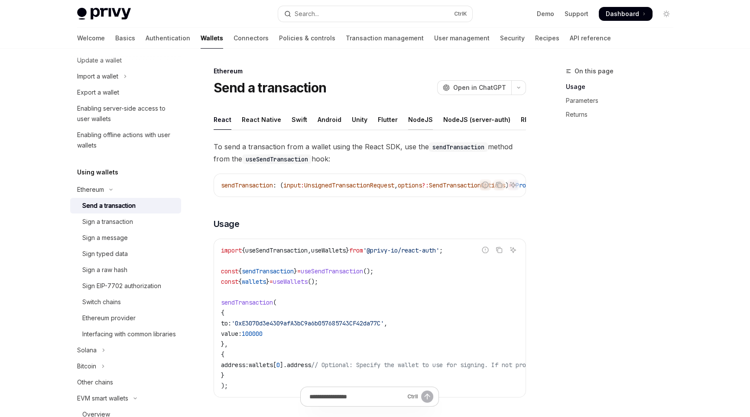
click at [411, 119] on div "NodeJS" at bounding box center [420, 119] width 25 height 20
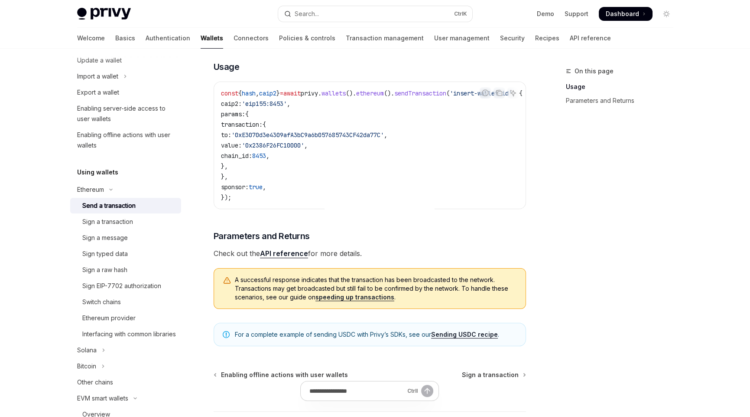
scroll to position [249, 0]
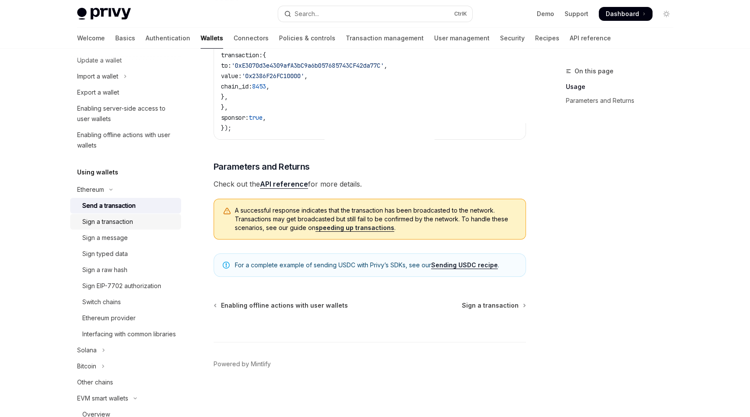
click at [120, 219] on div "Sign a transaction" at bounding box center [107, 221] width 51 height 10
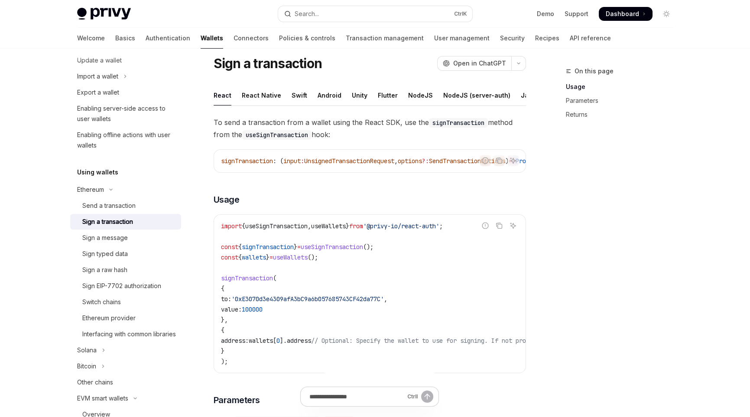
scroll to position [43, 0]
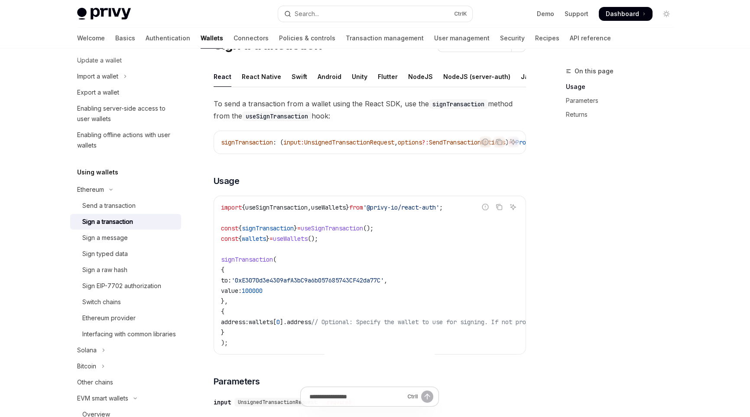
click at [457, 178] on div "To send a transaction from a wallet using the React SDK, use the signTransactio…" at bounding box center [370, 404] width 313 height 613
drag, startPoint x: 391, startPoint y: 158, endPoint x: 467, endPoint y: 165, distance: 76.2
click at [467, 154] on div "Report incorrect code Copy Ask AI signTransaction : ( input : UnsignedTransacti…" at bounding box center [370, 141] width 313 height 23
click at [446, 164] on div "To send a transaction from a wallet using the React SDK, use the signTransactio…" at bounding box center [370, 404] width 313 height 613
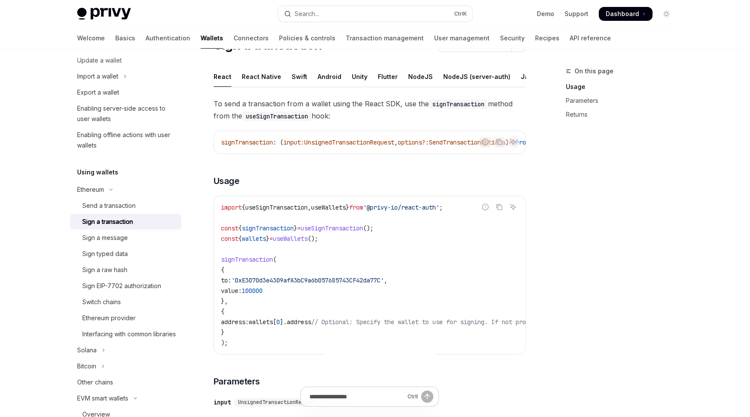
click at [594, 191] on div "On this page Usage Parameters Returns" at bounding box center [615, 241] width 132 height 351
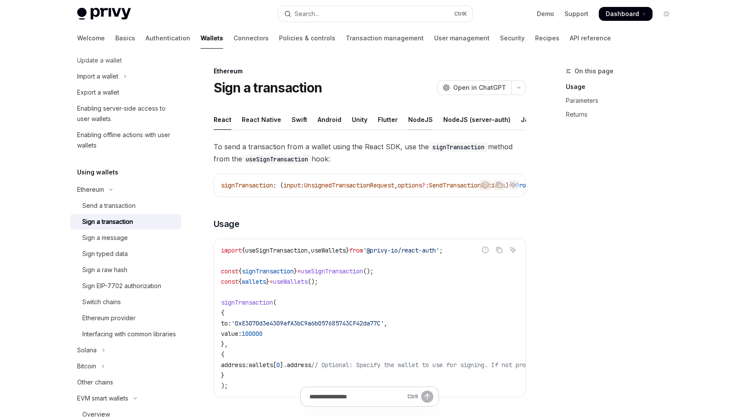
click at [411, 119] on div "NodeJS" at bounding box center [420, 119] width 25 height 20
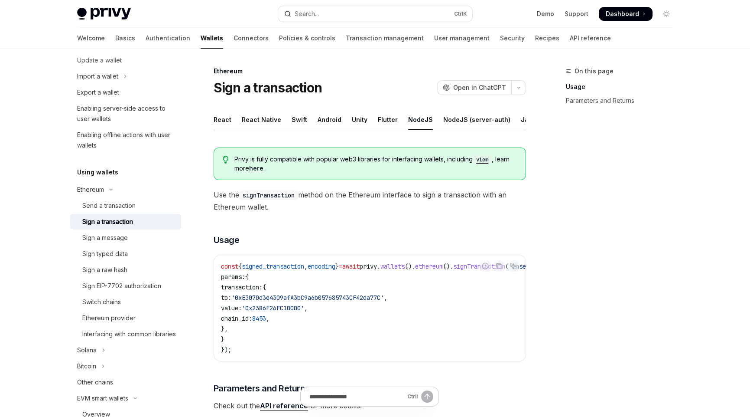
click at [499, 315] on code "const { signed_transaction , encoding } = await privy . wallets (). ethereum ()…" at bounding box center [411, 308] width 381 height 94
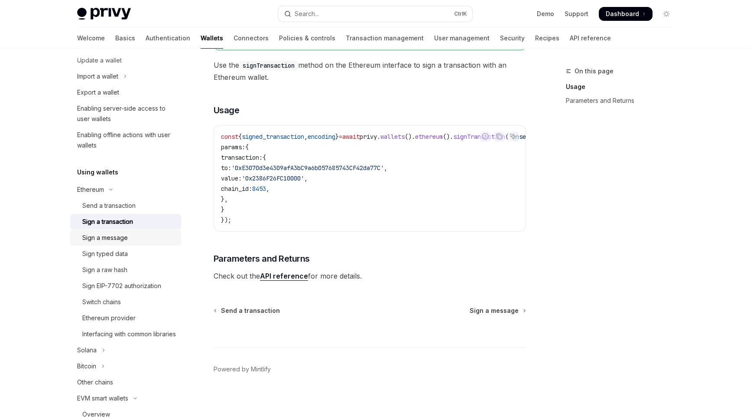
click at [118, 236] on div "Sign a message" at bounding box center [105, 237] width 46 height 10
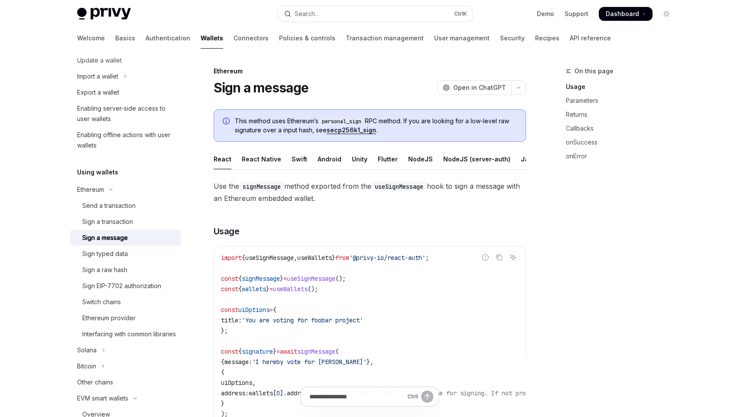
click at [452, 310] on code "import { useSignMessage , useWallets } from '@privy-io/react-auth' ; const { si…" at bounding box center [448, 335] width 454 height 166
click at [408, 157] on div "NodeJS" at bounding box center [420, 159] width 25 height 20
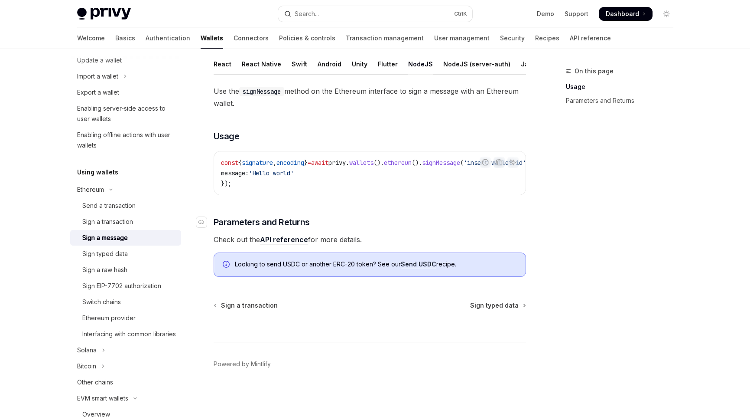
scroll to position [102, 0]
drag, startPoint x: 415, startPoint y: 198, endPoint x: 463, endPoint y: 198, distance: 48.1
click at [463, 198] on div "Use the signMessage method on the Ethereum interface to sign a message with an …" at bounding box center [370, 165] width 313 height 160
drag, startPoint x: 433, startPoint y: 191, endPoint x: 496, endPoint y: 191, distance: 63.7
click at [496, 191] on div "const { signature , encoding } = await privy . wallets (). ethereum (). signMes…" at bounding box center [370, 172] width 312 height 43
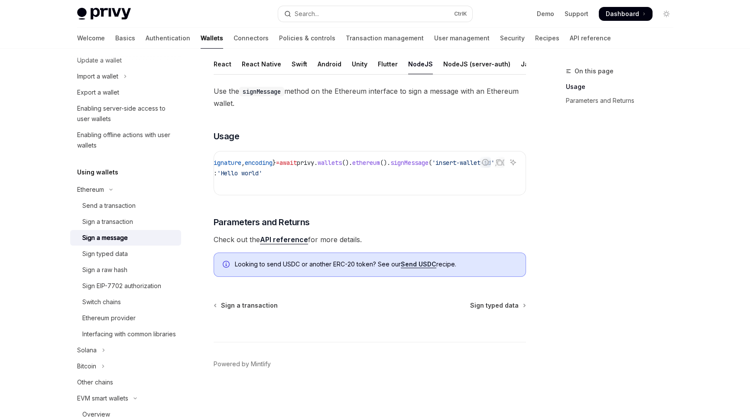
scroll to position [0, 0]
click at [124, 253] on div "Sign typed data" at bounding box center [105, 253] width 46 height 10
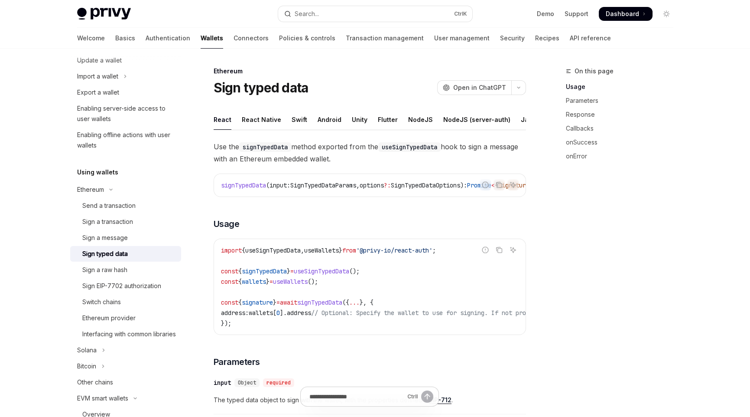
click at [601, 313] on div "On this page Usage Parameters Response Callbacks onSuccess onError" at bounding box center [615, 241] width 132 height 351
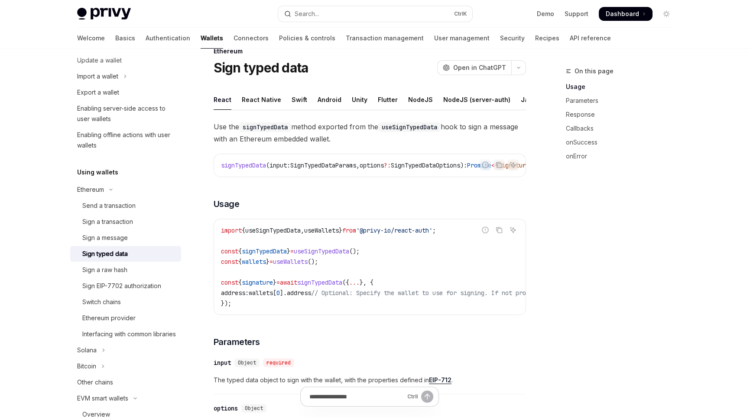
scroll to position [43, 0]
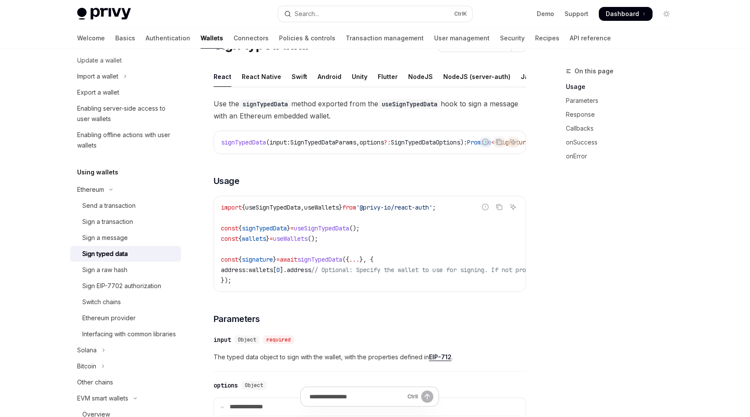
click at [360, 263] on span "..." at bounding box center [354, 259] width 10 height 8
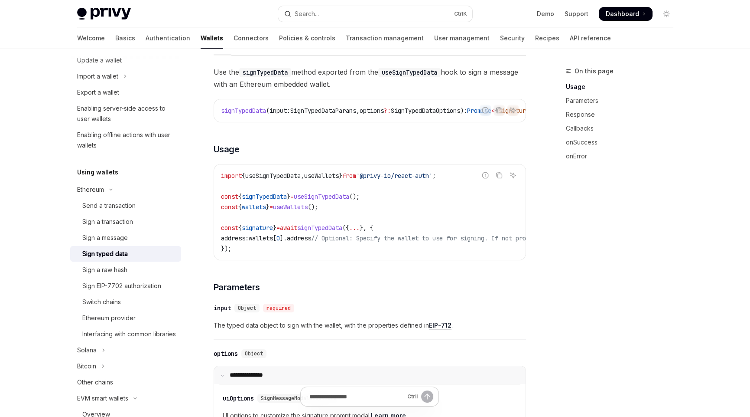
scroll to position [173, 0]
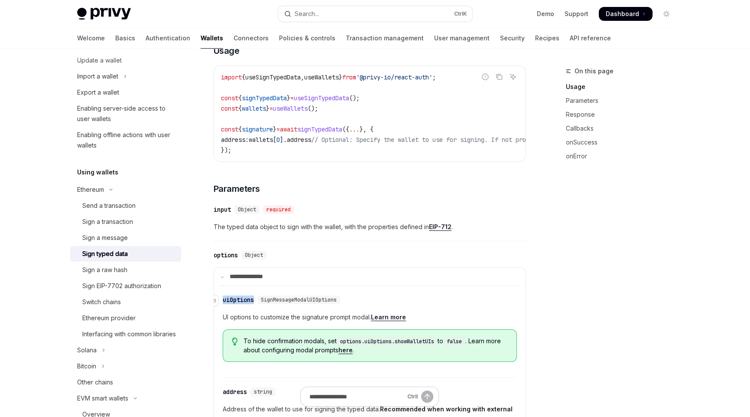
drag, startPoint x: 257, startPoint y: 312, endPoint x: 222, endPoint y: 313, distance: 34.7
click at [223, 304] on div "​ uiOptions SignMessageModalUIOptions" at bounding box center [283, 299] width 121 height 9
click at [406, 303] on div "​ uiOptions SignMessageModalUIOptions UI options to customize the signature pro…" at bounding box center [370, 334] width 294 height 88
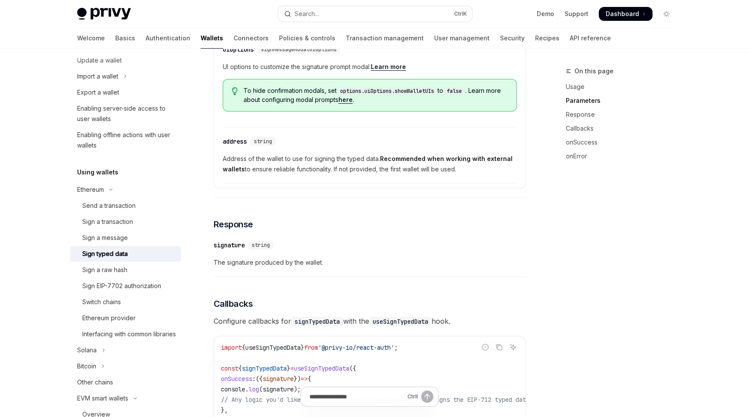
scroll to position [476, 0]
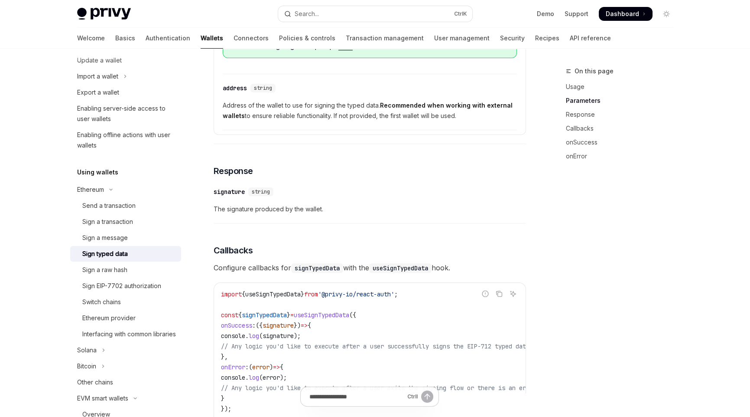
drag, startPoint x: 465, startPoint y: 339, endPoint x: 455, endPoint y: 336, distance: 10.4
click at [464, 339] on code "import { useSignTypedData } from '@privy-io/react-auth' ; const { signTypedData…" at bounding box center [389, 362] width 336 height 146
click at [114, 270] on div "Sign a raw hash" at bounding box center [104, 269] width 45 height 10
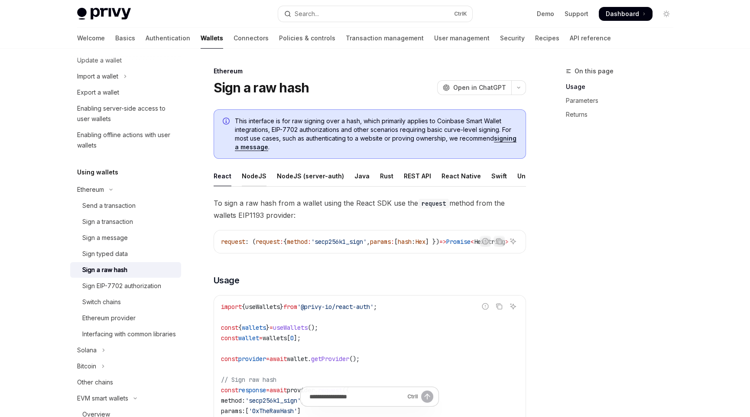
click at [252, 173] on div "NodeJS" at bounding box center [254, 176] width 25 height 20
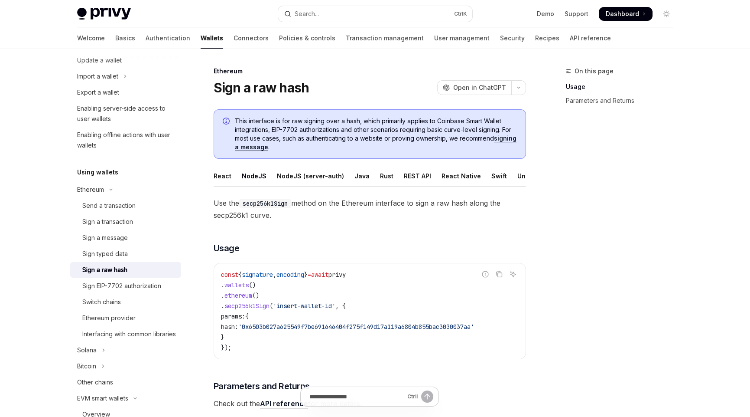
click at [605, 293] on div "On this page Usage Parameters and Returns" at bounding box center [615, 241] width 132 height 351
click at [124, 287] on div "Sign EIP-7702 authorization" at bounding box center [121, 285] width 79 height 10
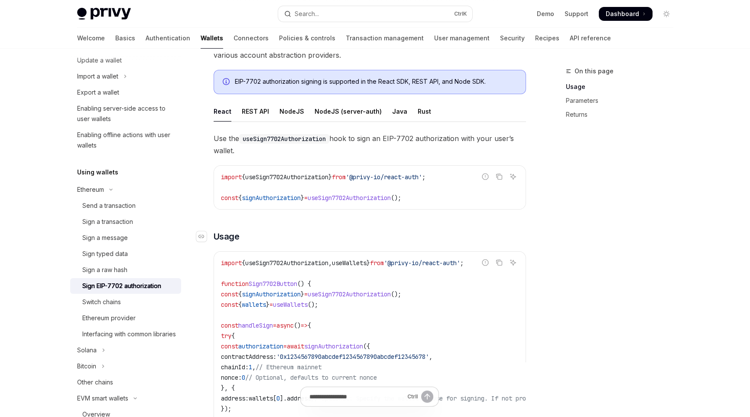
scroll to position [130, 0]
click at [569, 330] on div "On this page Usage Parameters Returns" at bounding box center [615, 241] width 132 height 351
click at [457, 321] on code "import { useSign7702Authorization , useWallets } from '@privy-io/react-auth' ; …" at bounding box center [448, 408] width 454 height 302
click at [290, 106] on div "NodeJS" at bounding box center [292, 111] width 25 height 20
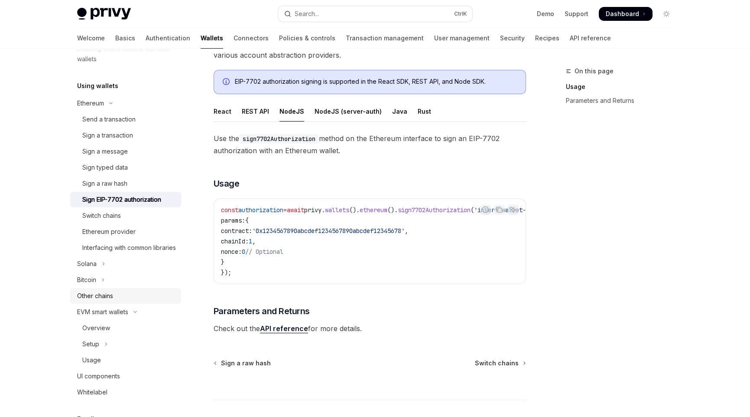
scroll to position [241, 0]
drag, startPoint x: 98, startPoint y: 276, endPoint x: 113, endPoint y: 279, distance: 15.1
click at [98, 271] on button "Solana" at bounding box center [125, 263] width 111 height 16
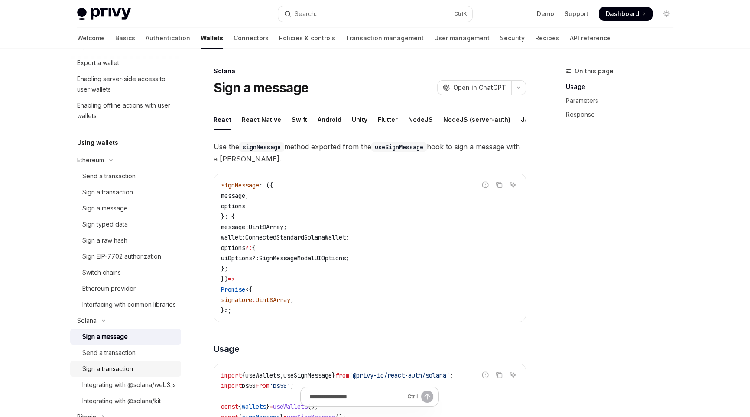
scroll to position [155, 0]
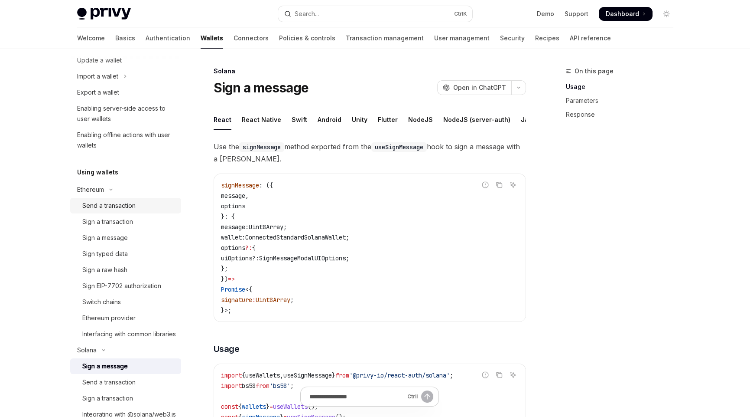
click at [106, 209] on div "Send a transaction" at bounding box center [108, 205] width 53 height 10
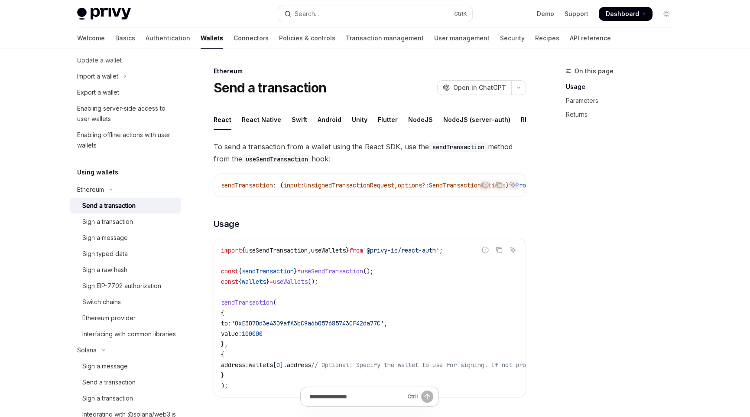
click at [110, 205] on div "Send a transaction" at bounding box center [108, 205] width 53 height 10
click at [430, 117] on div "REST API" at bounding box center [443, 119] width 27 height 20
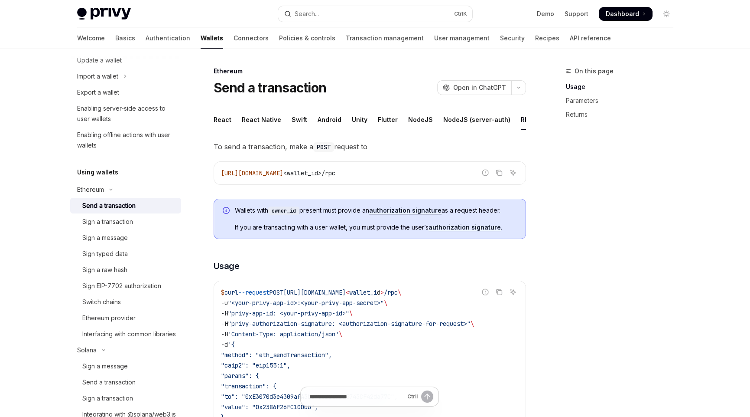
click at [432, 342] on code "$ curl --request POST https://api.privy.io/v1/wallets/ < wallet_i d > /rpc \ -u…" at bounding box center [370, 370] width 298 height 166
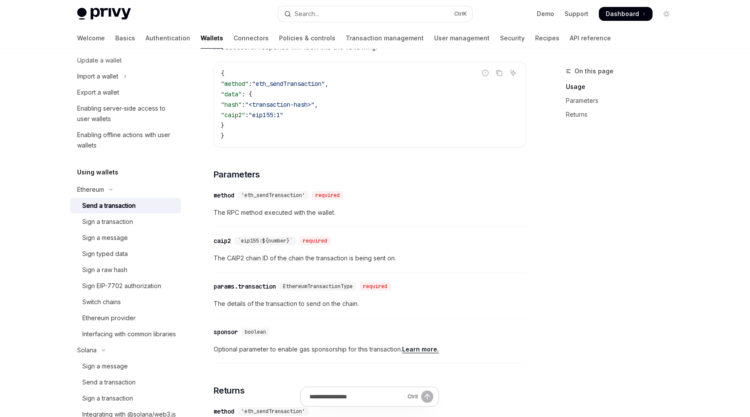
scroll to position [476, 0]
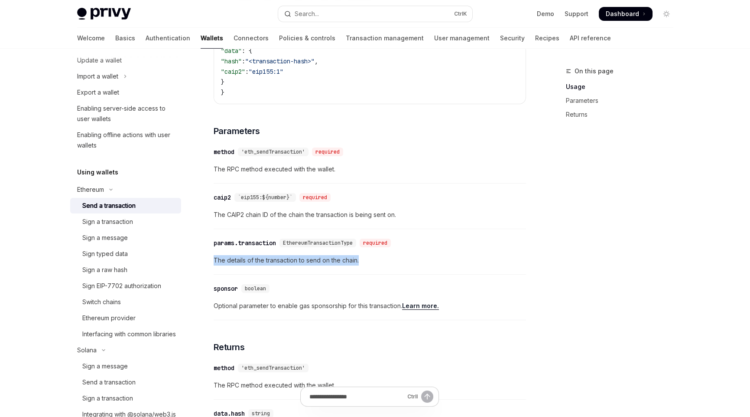
drag, startPoint x: 362, startPoint y: 263, endPoint x: 210, endPoint y: 264, distance: 151.7
click at [210, 264] on div "Ethereum Send a transaction OpenAI Open in ChatGPT OpenAI Open in ChatGPT React…" at bounding box center [288, 152] width 479 height 1126
click at [396, 263] on span "The details of the transaction to send on the chain." at bounding box center [370, 260] width 313 height 10
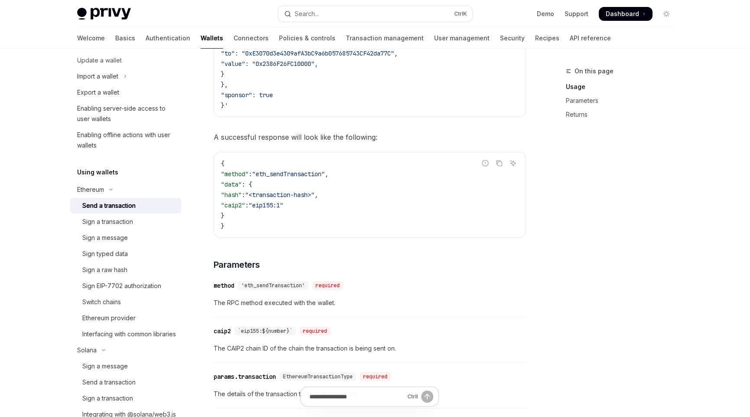
scroll to position [300, 0]
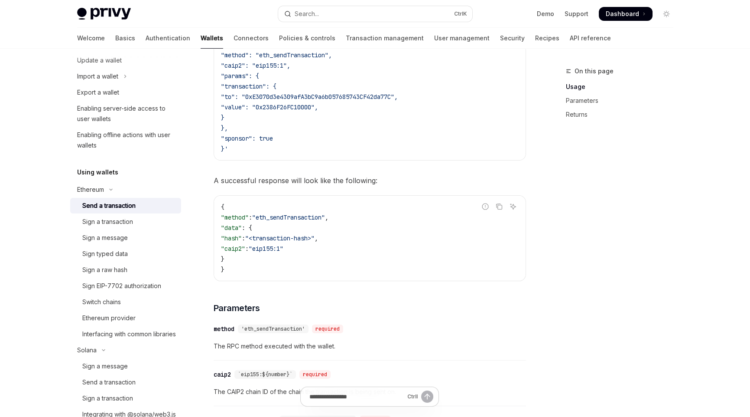
click at [396, 152] on code "$ curl --request POST https://api.privy.io/v1/wallets/ < wallet_i d > /rpc \ -u…" at bounding box center [370, 70] width 298 height 166
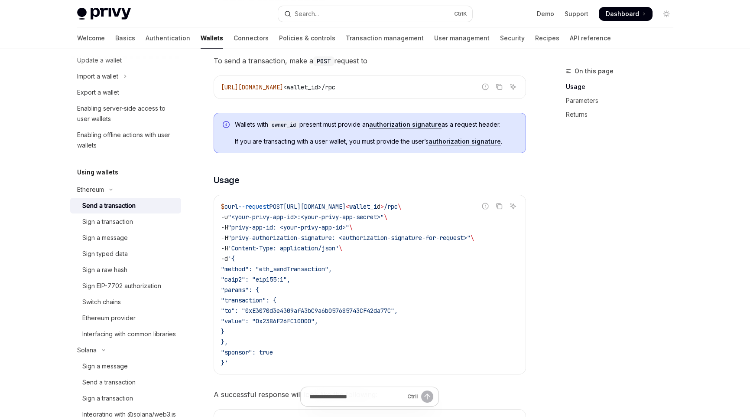
scroll to position [86, 0]
click at [276, 184] on h3 "​ Usage" at bounding box center [370, 179] width 313 height 12
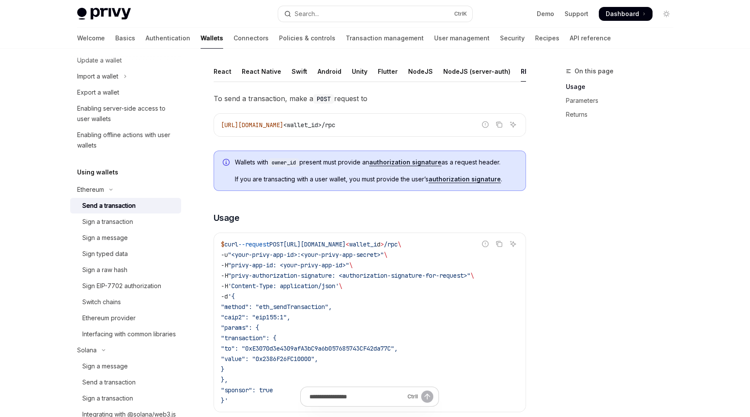
scroll to position [0, 0]
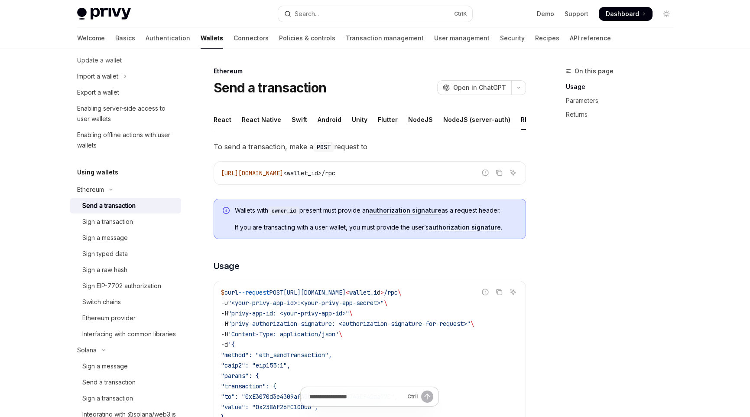
click at [600, 273] on div "On this page Usage Parameters Returns" at bounding box center [615, 241] width 132 height 351
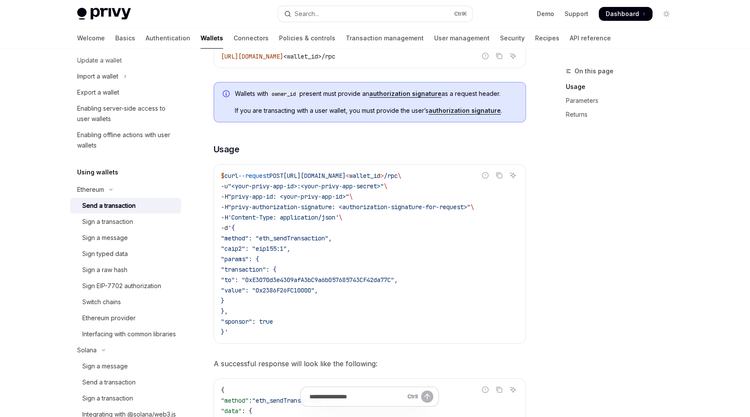
scroll to position [130, 0]
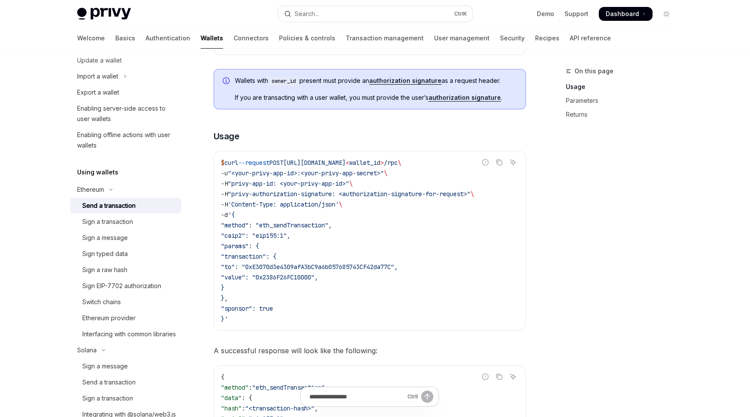
click at [585, 274] on div "On this page Usage Parameters Returns" at bounding box center [615, 241] width 132 height 351
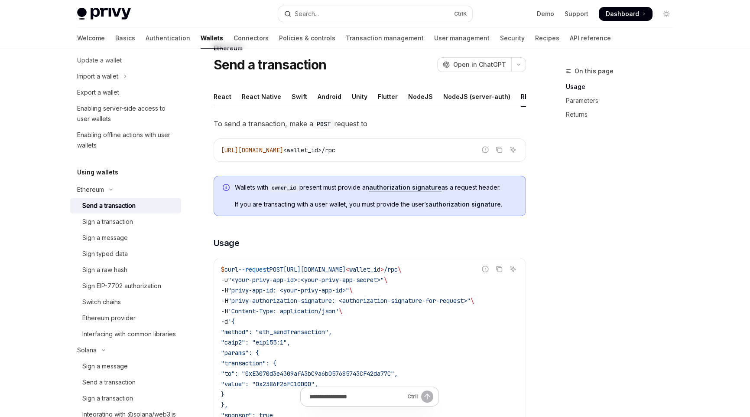
scroll to position [0, 0]
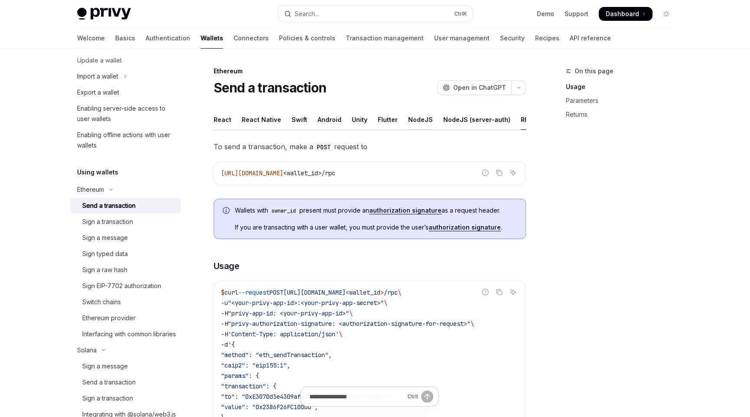
click at [411, 120] on div "NodeJS" at bounding box center [420, 119] width 25 height 20
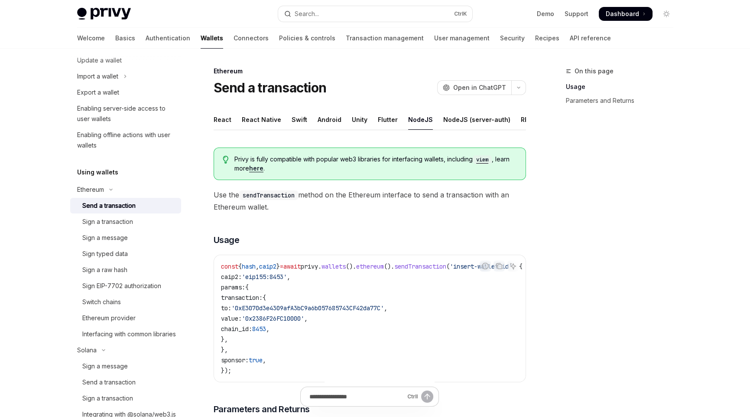
click at [304, 320] on span "'0x2386F26FC10000'" at bounding box center [273, 318] width 62 height 8
click at [304, 322] on span "'0x2386F26FC10000'" at bounding box center [273, 318] width 62 height 8
click at [452, 339] on code "const { hash , caip2 } = await privy . wallets (). ethereum (). sendTransaction…" at bounding box center [382, 318] width 323 height 114
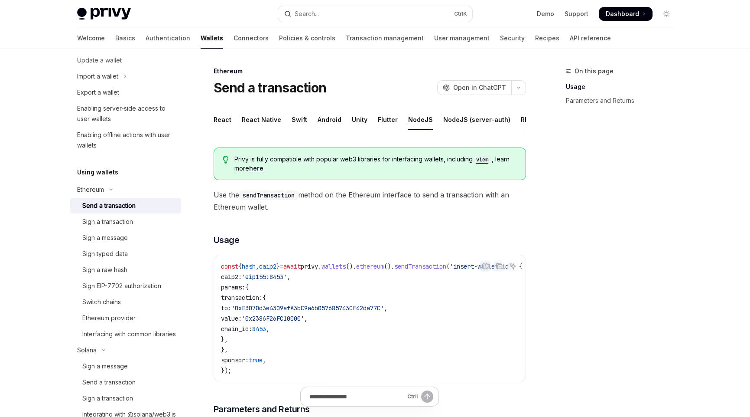
click at [603, 331] on div "On this page Usage Parameters and Returns" at bounding box center [615, 241] width 132 height 351
click at [431, 118] on div "REST API" at bounding box center [443, 119] width 27 height 20
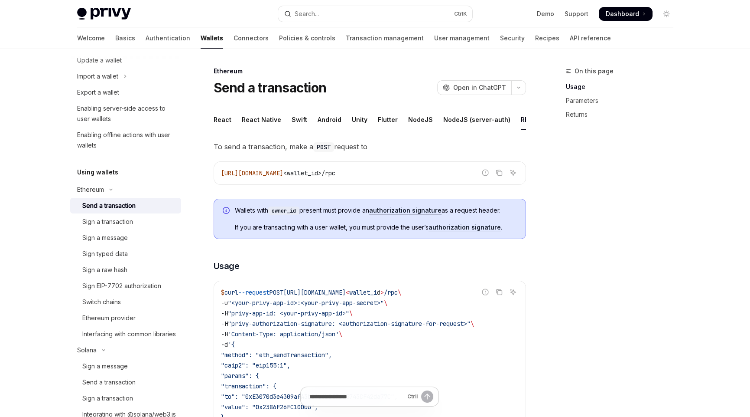
click at [398, 348] on code "$ curl --request POST https://api.privy.io/v1/wallets/ < wallet_i d > /rpc \ -u…" at bounding box center [370, 370] width 298 height 166
click at [615, 291] on div "On this page Usage Parameters Returns" at bounding box center [615, 241] width 132 height 351
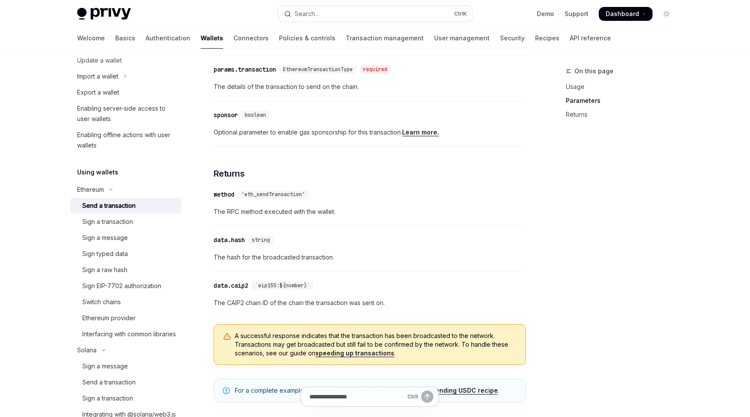
scroll to position [776, 0]
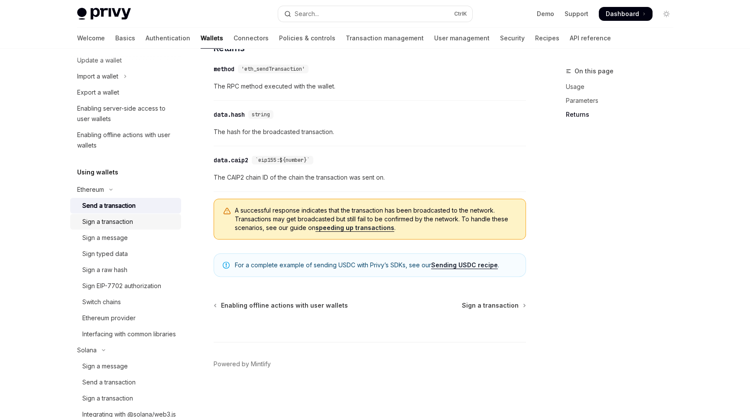
click at [113, 223] on div "Sign a transaction" at bounding box center [107, 221] width 51 height 10
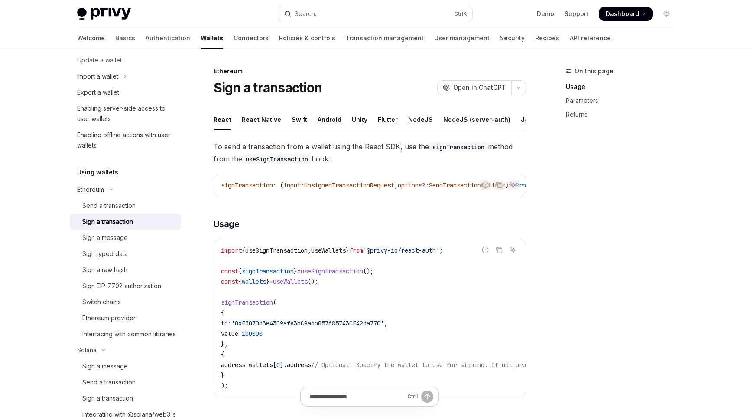
click at [626, 330] on div "On this page Usage Parameters Returns" at bounding box center [615, 241] width 132 height 351
click at [412, 121] on div "NodeJS" at bounding box center [420, 119] width 25 height 20
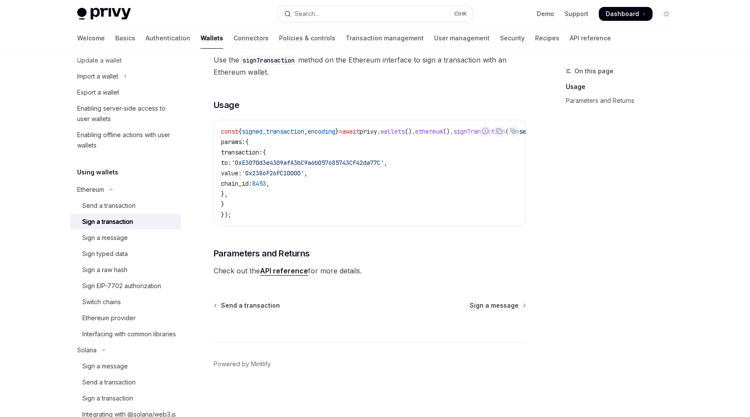
scroll to position [143, 0]
click at [101, 232] on div "Sign a message" at bounding box center [105, 237] width 46 height 10
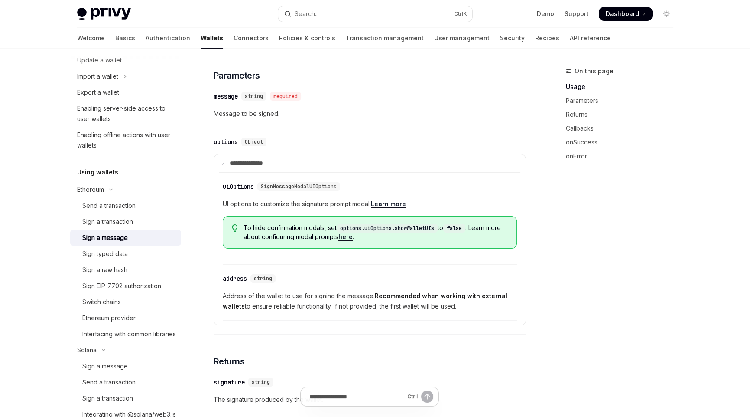
scroll to position [390, 0]
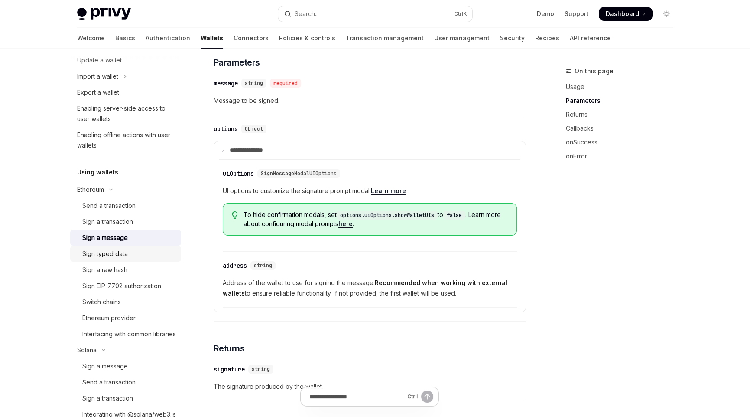
click at [120, 254] on div "Sign typed data" at bounding box center [105, 253] width 46 height 10
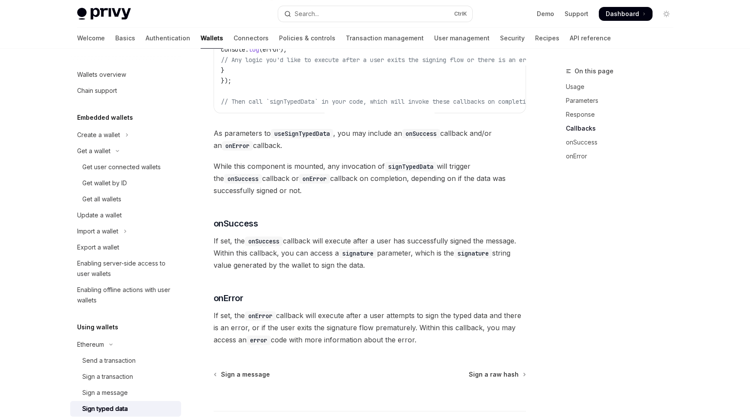
scroll to position [756, 0]
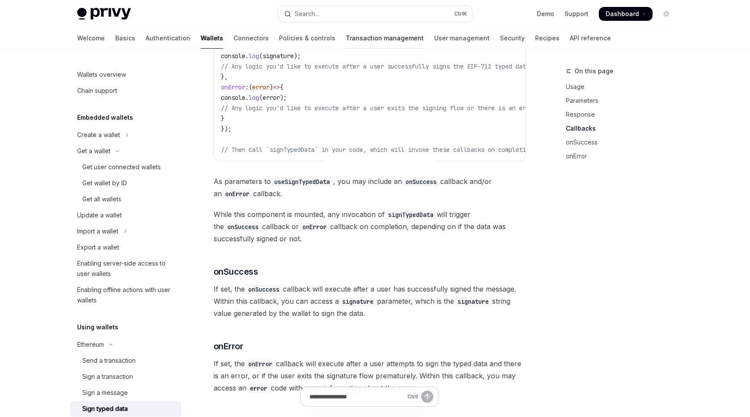
click at [346, 36] on link "Transaction management" at bounding box center [385, 38] width 78 height 21
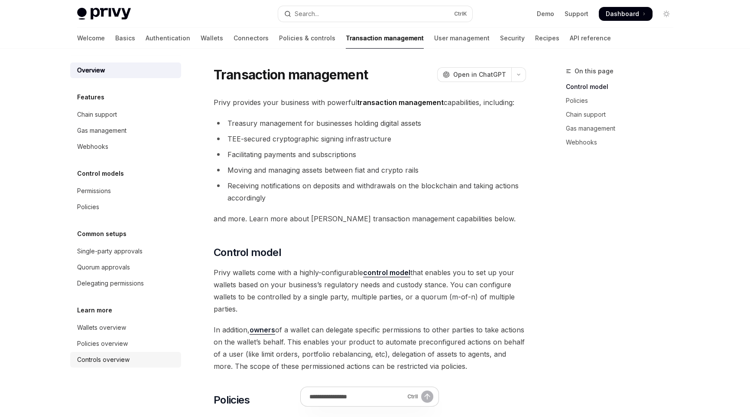
click at [102, 358] on div "Controls overview" at bounding box center [103, 359] width 52 height 10
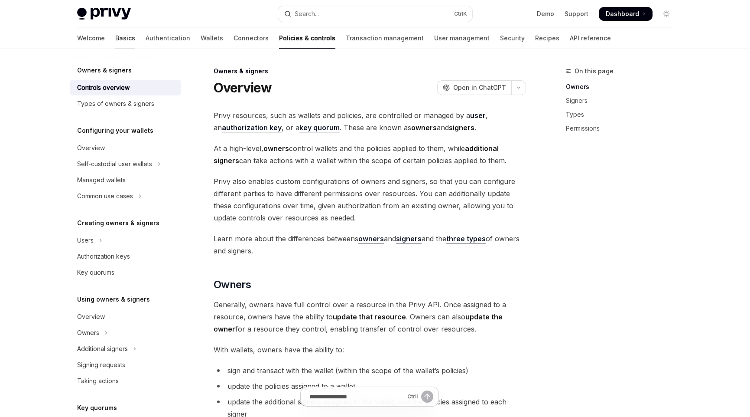
click at [115, 32] on link "Basics" at bounding box center [125, 38] width 20 height 21
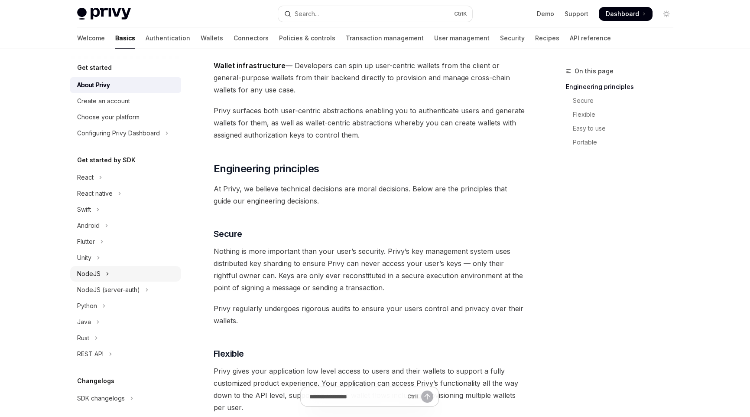
click at [95, 274] on div "NodeJS" at bounding box center [88, 273] width 23 height 10
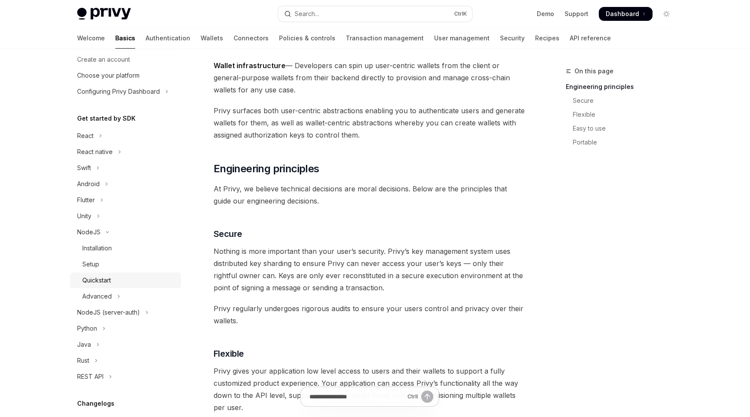
scroll to position [43, 0]
click at [104, 249] on div "Installation" at bounding box center [96, 246] width 29 height 10
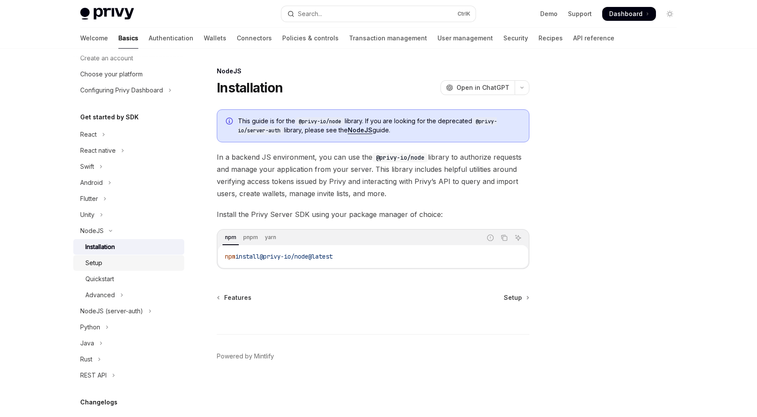
click at [96, 263] on div "Setup" at bounding box center [93, 262] width 17 height 10
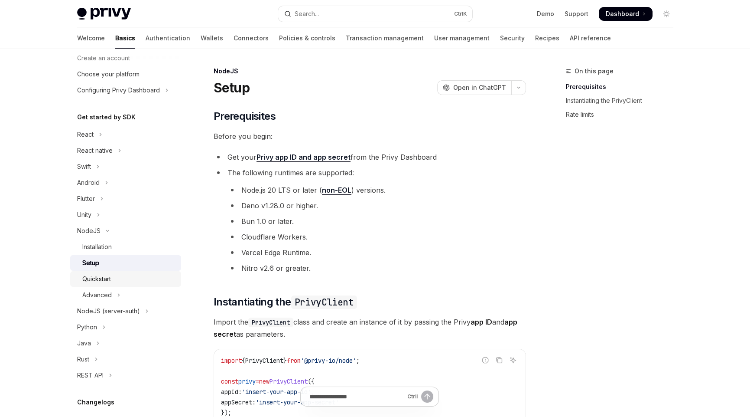
click at [103, 280] on div "Quickstart" at bounding box center [96, 279] width 29 height 10
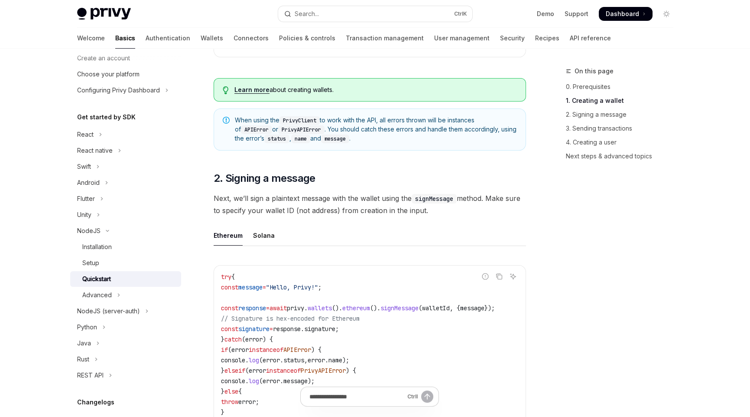
scroll to position [606, 0]
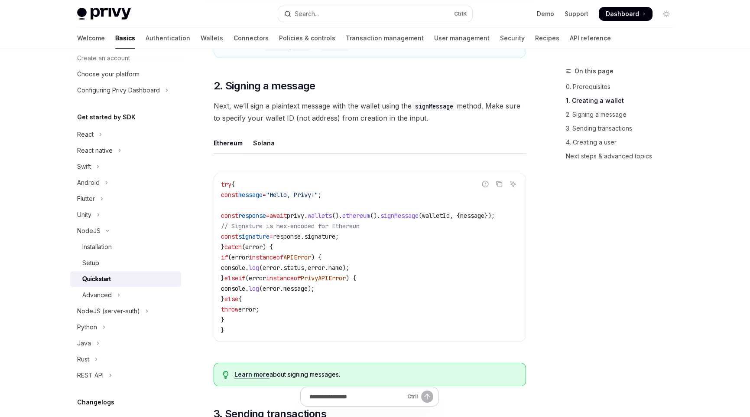
click at [450, 215] on span "walletId" at bounding box center [436, 216] width 28 height 8
click at [260, 229] on code "try { const message = "Hello, Privy!" ; const response = await privy . wallets …" at bounding box center [370, 257] width 298 height 156
drag, startPoint x: 239, startPoint y: 225, endPoint x: 384, endPoint y: 227, distance: 145.2
click at [381, 221] on code "try { const message = "Hello, Privy!" ; const response = await privy . wallets …" at bounding box center [370, 257] width 298 height 156
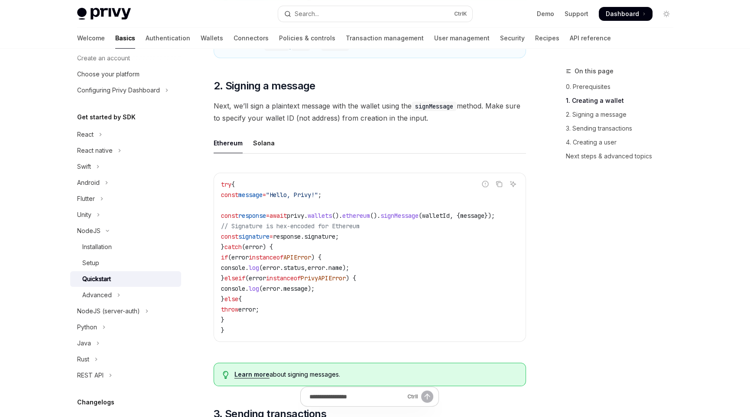
click at [439, 265] on code "try { const message = "Hello, Privy!" ; const response = await privy . wallets …" at bounding box center [370, 257] width 298 height 156
click at [402, 268] on code "try { const message = "Hello, Privy!" ; const response = await privy . wallets …" at bounding box center [370, 257] width 298 height 156
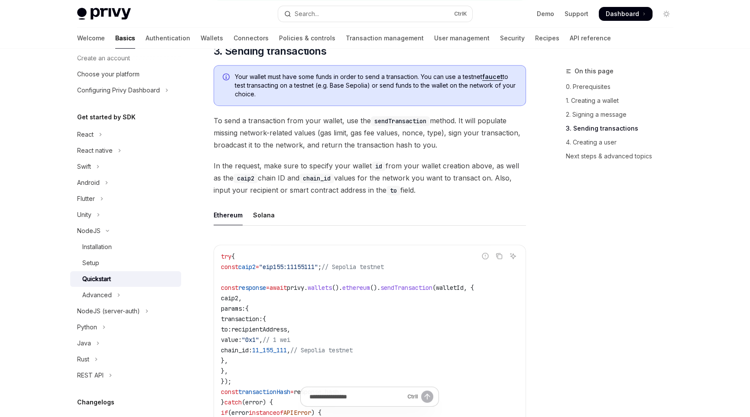
scroll to position [997, 0]
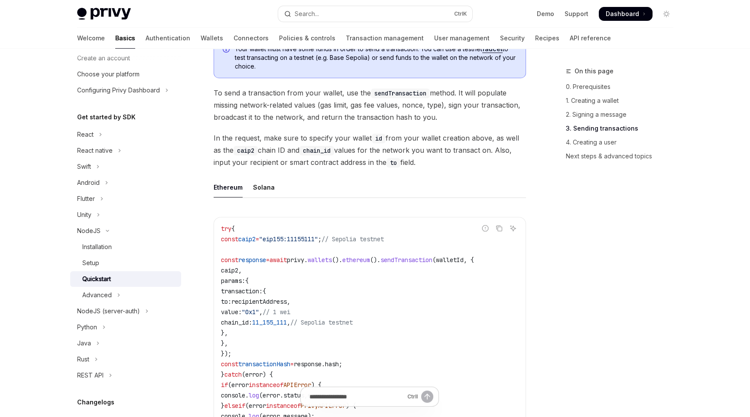
click at [445, 312] on code "try { const caip2 = "eip155:11155111" ; // Sepolia testnet const response = awa…" at bounding box center [370, 342] width 298 height 239
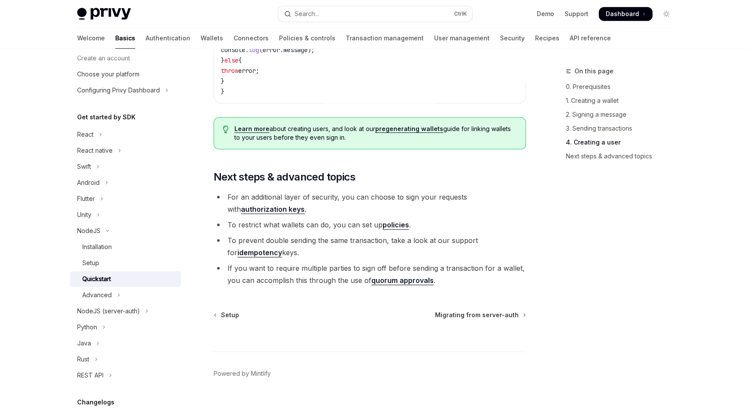
scroll to position [1798, 0]
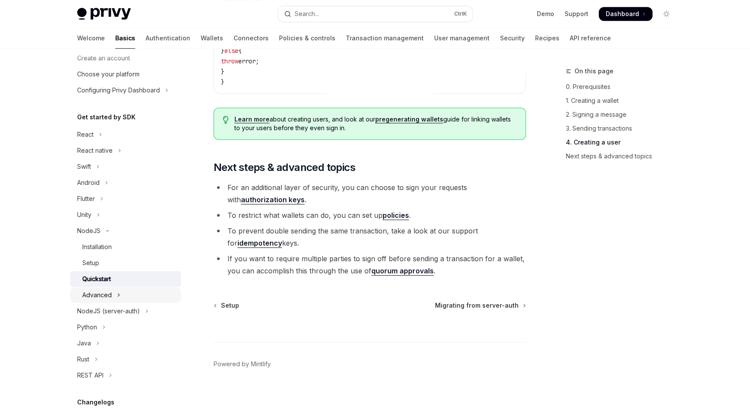
drag, startPoint x: 105, startPoint y: 291, endPoint x: 119, endPoint y: 291, distance: 13.9
click at [105, 291] on div "Advanced" at bounding box center [96, 295] width 29 height 10
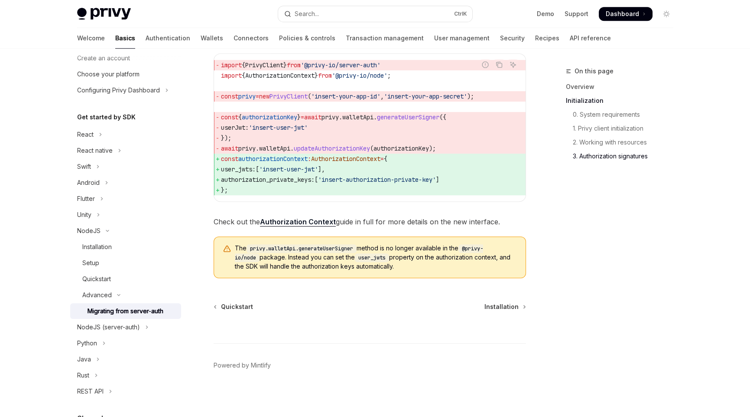
scroll to position [1295, 0]
click at [143, 326] on button "NodeJS (server-auth)" at bounding box center [125, 327] width 111 height 16
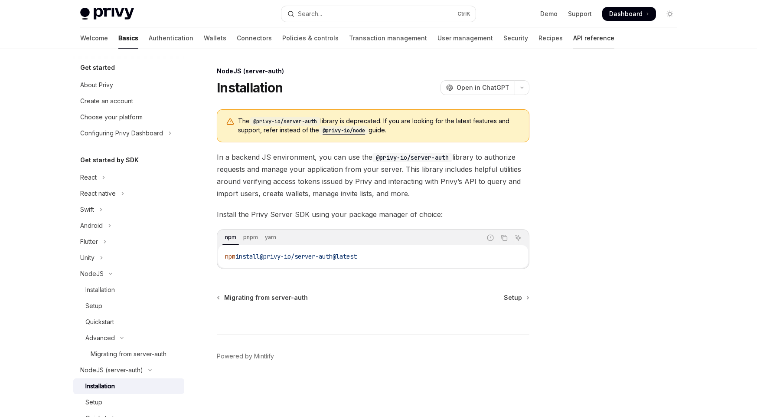
click at [573, 37] on link "API reference" at bounding box center [593, 38] width 41 height 21
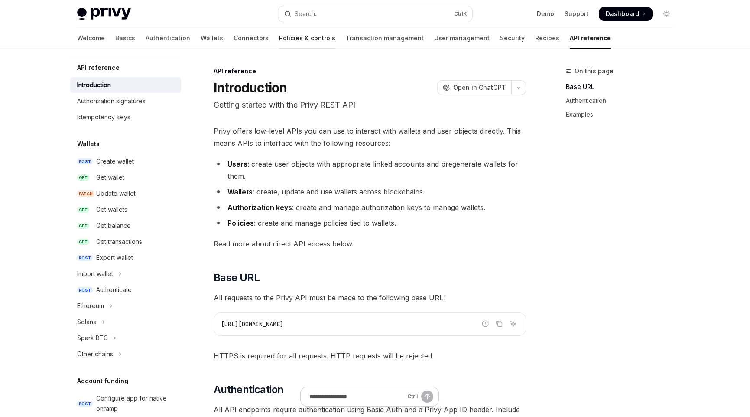
click at [279, 38] on link "Policies & controls" at bounding box center [307, 38] width 56 height 21
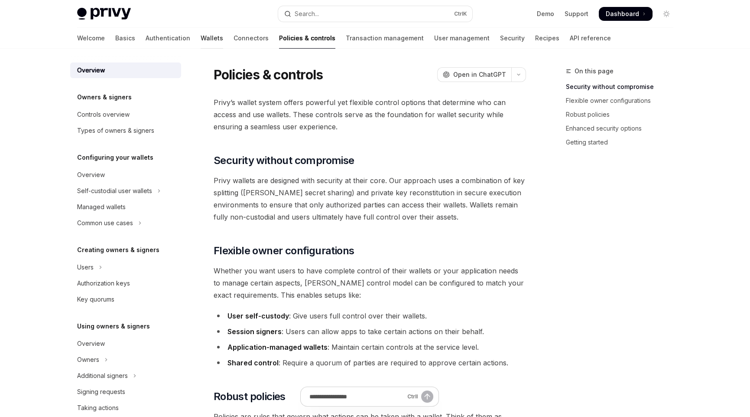
click at [201, 41] on link "Wallets" at bounding box center [212, 38] width 23 height 21
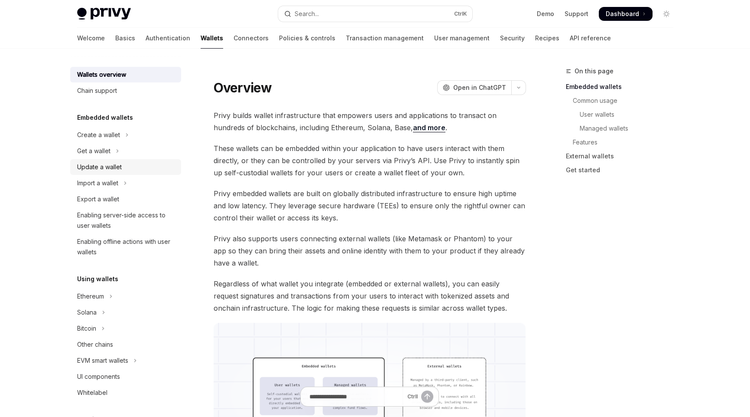
scroll to position [43, 0]
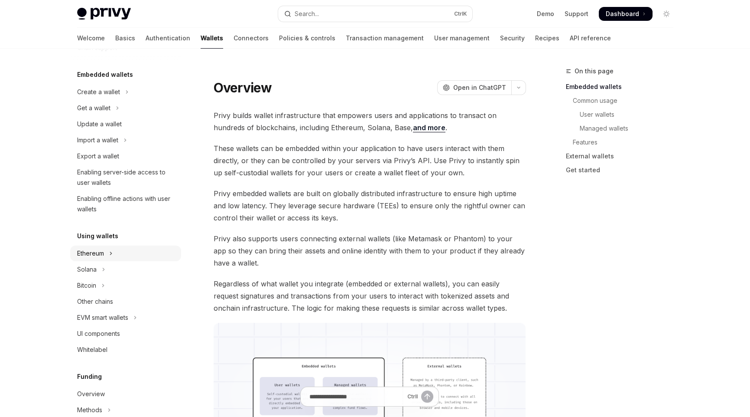
click at [96, 252] on div "Ethereum" at bounding box center [90, 253] width 27 height 10
type textarea "*"
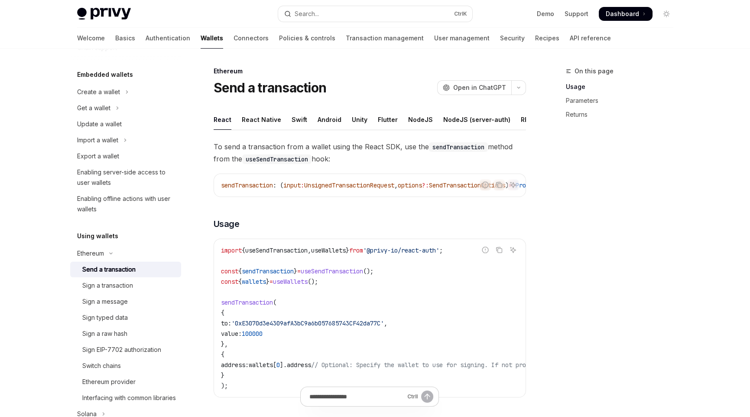
click at [350, 352] on code "import { useSendTransaction , useWallets } from '@privy-io/react-auth' ; const …" at bounding box center [448, 318] width 454 height 146
